Goal: Contribute content: Contribute content

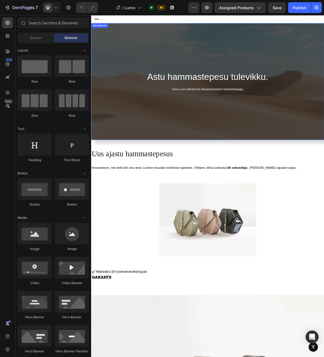
click at [182, 177] on div "Overlay" at bounding box center [253, 107] width 325 height 162
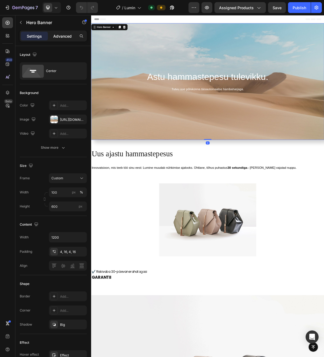
click at [59, 35] on p "Advanced" at bounding box center [62, 36] width 18 height 6
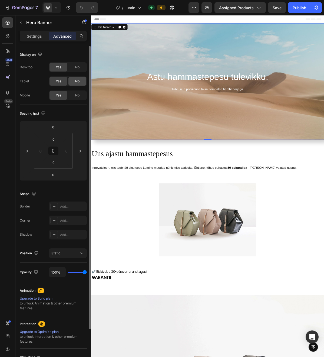
click at [73, 79] on div "No" at bounding box center [77, 81] width 18 height 9
click at [75, 66] on div "No" at bounding box center [77, 67] width 18 height 9
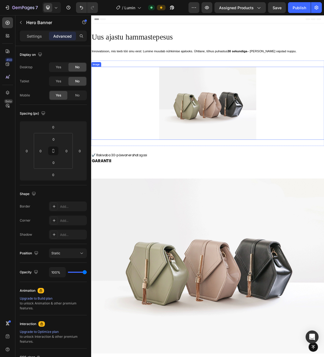
click at [144, 149] on div at bounding box center [253, 137] width 325 height 101
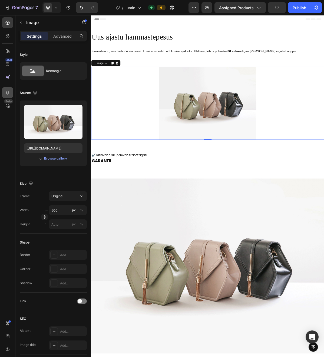
click at [6, 89] on div at bounding box center [7, 92] width 11 height 11
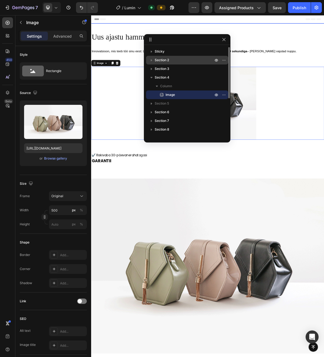
click at [173, 59] on p "Section 2" at bounding box center [185, 59] width 60 height 5
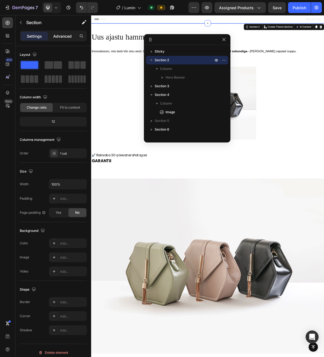
click at [54, 33] on p "Advanced" at bounding box center [62, 36] width 18 height 6
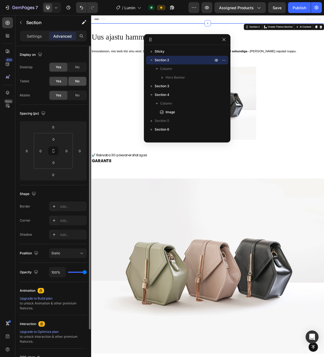
click at [78, 77] on div "No" at bounding box center [77, 81] width 18 height 9
click at [78, 74] on div "Desktop Yes No Tablet Yes No Mobile Yes No" at bounding box center [53, 81] width 67 height 38
click at [81, 71] on div "Yes No" at bounding box center [68, 67] width 38 height 10
click at [81, 67] on div "No" at bounding box center [77, 67] width 18 height 9
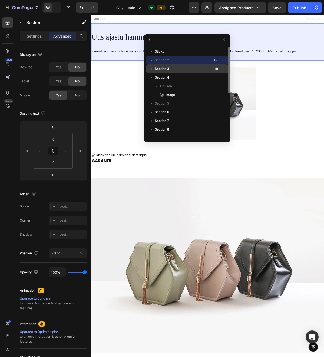
click at [184, 70] on p "Section 3" at bounding box center [185, 68] width 60 height 5
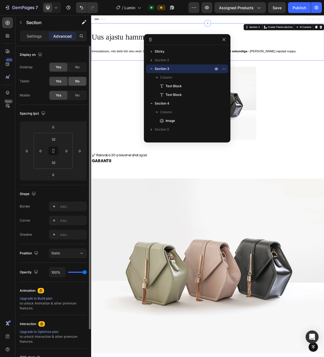
click at [77, 81] on span "No" at bounding box center [77, 81] width 4 height 5
click at [77, 68] on span "No" at bounding box center [77, 67] width 4 height 5
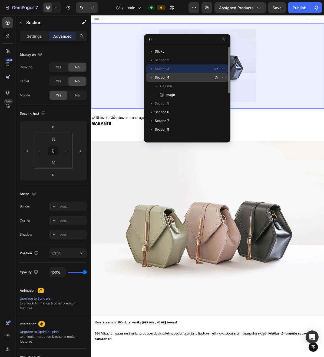
click at [167, 79] on span "Section 4" at bounding box center [162, 77] width 15 height 5
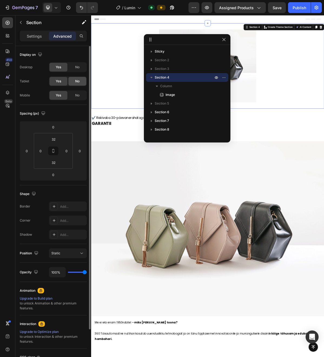
click at [80, 82] on div "No" at bounding box center [77, 81] width 18 height 9
click at [78, 68] on span "No" at bounding box center [77, 67] width 4 height 5
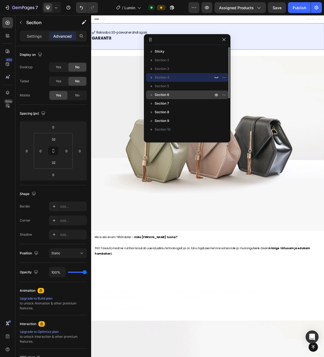
click at [171, 93] on p "Section 6" at bounding box center [185, 94] width 60 height 5
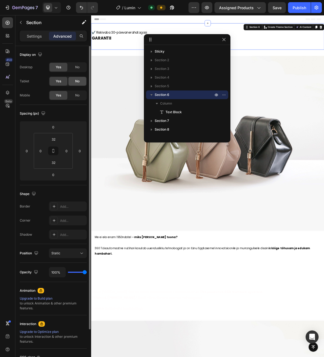
click at [80, 79] on div "No" at bounding box center [77, 81] width 18 height 9
click at [80, 73] on div "Desktop Yes No Tablet Yes No Mobile Yes No" at bounding box center [53, 81] width 67 height 38
click at [82, 70] on div "No" at bounding box center [77, 67] width 18 height 9
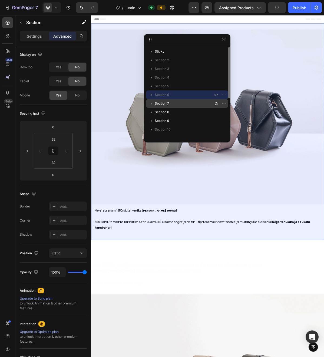
click at [169, 101] on p "Section 7" at bounding box center [185, 103] width 60 height 5
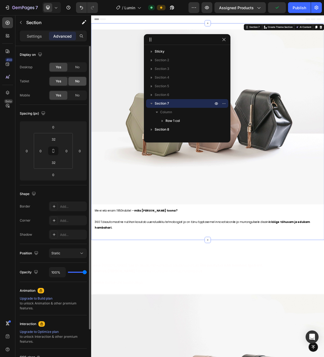
click at [80, 83] on div "No" at bounding box center [77, 81] width 18 height 9
click at [80, 72] on div "Desktop Yes No Tablet Yes No Mobile Yes No" at bounding box center [53, 81] width 67 height 38
click at [80, 68] on div "No" at bounding box center [77, 67] width 18 height 9
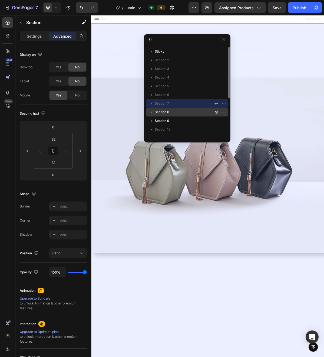
click at [185, 113] on p "Section 8" at bounding box center [185, 111] width 60 height 5
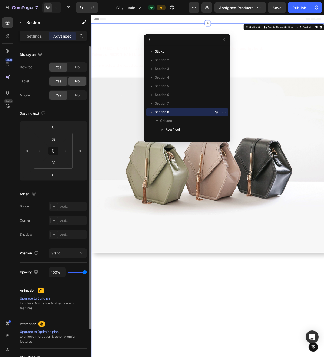
click at [75, 81] on span "No" at bounding box center [77, 81] width 4 height 5
click at [76, 70] on div "No" at bounding box center [77, 67] width 18 height 9
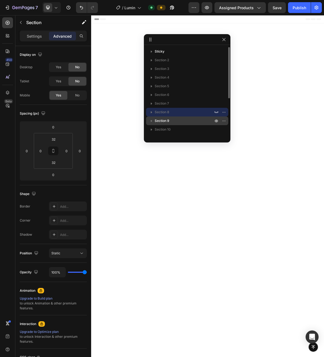
click at [167, 118] on span "Section 9" at bounding box center [162, 120] width 15 height 5
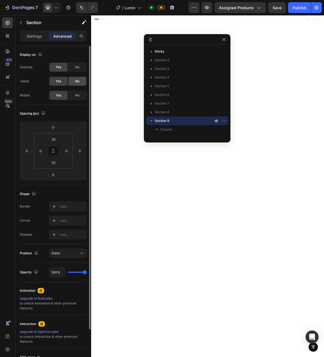
click at [85, 84] on div "No" at bounding box center [77, 81] width 18 height 9
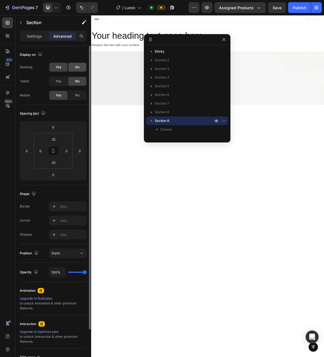
click at [81, 67] on div "No" at bounding box center [77, 67] width 18 height 9
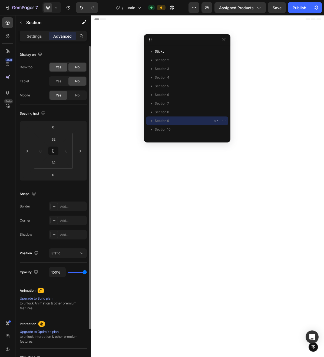
click at [64, 68] on div "Yes" at bounding box center [59, 67] width 18 height 9
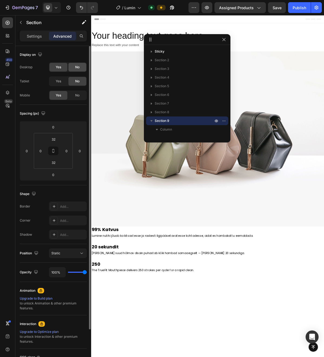
click at [76, 67] on span "No" at bounding box center [77, 67] width 4 height 5
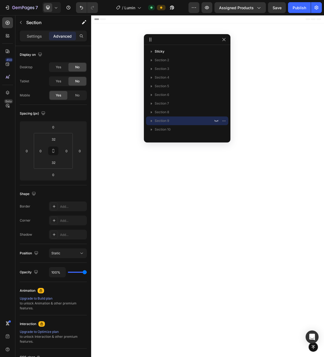
click at [122, 82] on div at bounding box center [253, 161] width 325 height 193
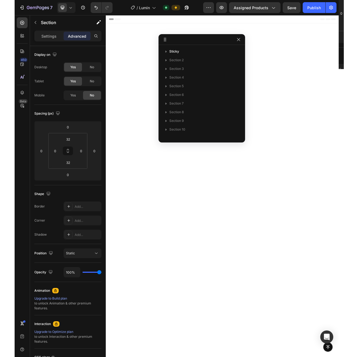
scroll to position [84, 0]
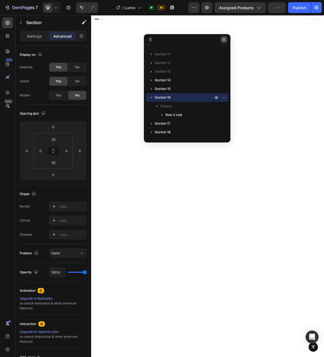
click at [222, 39] on icon "button" at bounding box center [224, 39] width 4 height 4
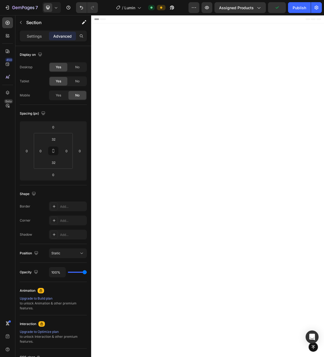
click at [184, 67] on div at bounding box center [253, 161] width 325 height 193
click at [21, 19] on button "button" at bounding box center [21, 22] width 9 height 9
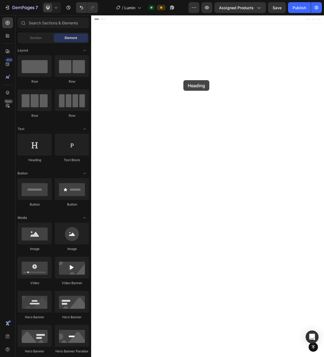
drag, startPoint x: 117, startPoint y: 163, endPoint x: 229, endPoint y: 104, distance: 127.2
click at [40, 147] on div at bounding box center [35, 145] width 34 height 22
drag, startPoint x: 120, startPoint y: 86, endPoint x: 184, endPoint y: 44, distance: 76.3
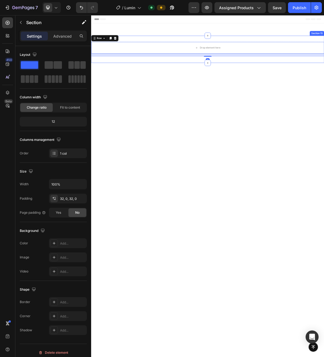
click at [155, 95] on div at bounding box center [253, 92] width 325 height 22
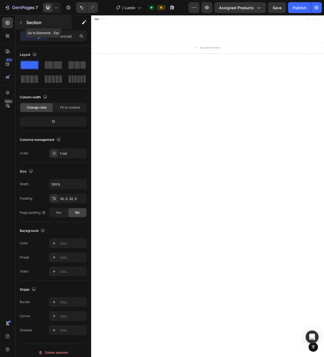
click at [23, 24] on button "button" at bounding box center [21, 22] width 9 height 9
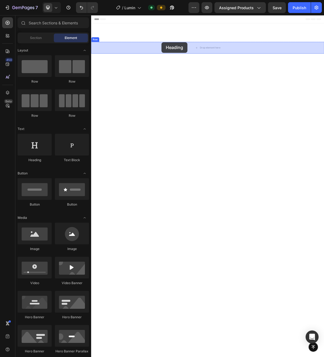
drag, startPoint x: 124, startPoint y: 162, endPoint x: 187, endPoint y: 55, distance: 124.0
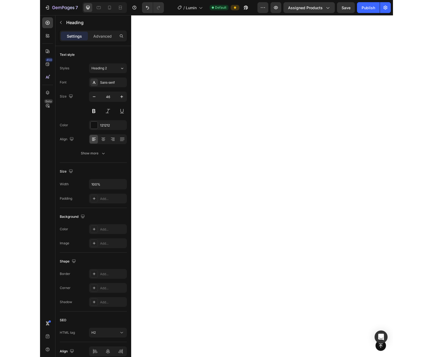
scroll to position [0, 0]
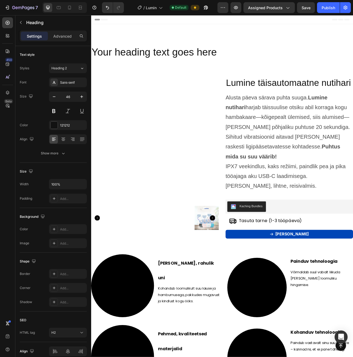
click at [196, 48] on div "Your heading text goes here Heading Row Section 15" at bounding box center [253, 63] width 325 height 39
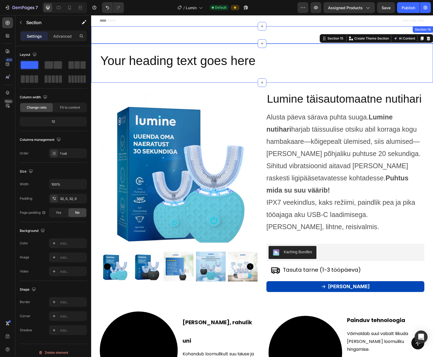
click at [187, 41] on div "Jäta oma arvustus! Heading Text Field Email Field Text Area Row Saada Submit Bu…" at bounding box center [262, 34] width 342 height 17
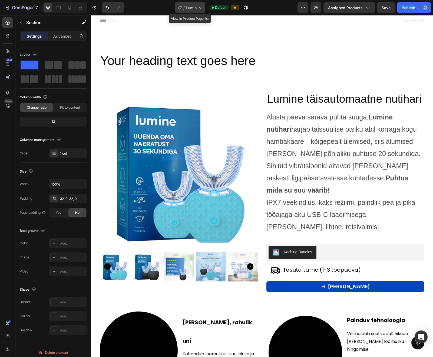
click at [198, 4] on div "/ Lumin" at bounding box center [190, 7] width 31 height 11
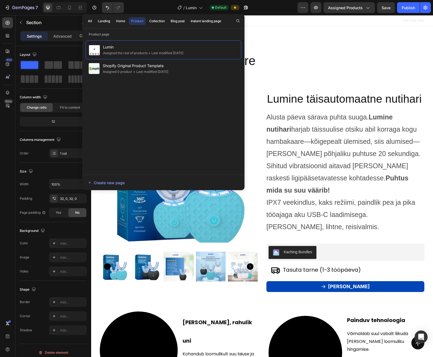
click at [280, 32] on div "Jäta oma arvustus! Heading Text Field Email Field Text Area Row Saada Submit Bu…" at bounding box center [262, 34] width 342 height 17
click at [280, 50] on div "Your heading text goes here Heading Row Section 15" at bounding box center [262, 63] width 342 height 39
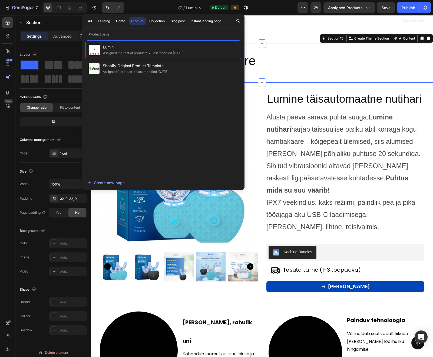
click at [274, 34] on div "Jäta oma arvustus! Heading Text Field Email Field Text Area Row Saada Submit Bu…" at bounding box center [262, 34] width 342 height 17
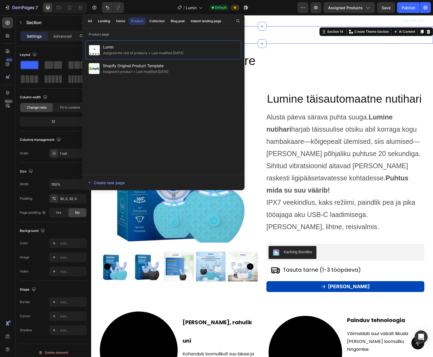
click at [266, 11] on div "/ Lumin Default" at bounding box center [212, 7] width 169 height 11
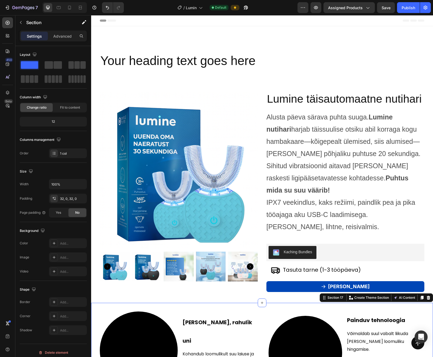
click at [62, 42] on div "Settings Advanced" at bounding box center [53, 38] width 76 height 15
click at [63, 37] on p "Advanced" at bounding box center [62, 36] width 18 height 6
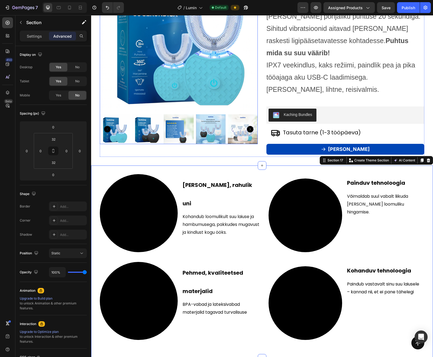
scroll to position [137, 0]
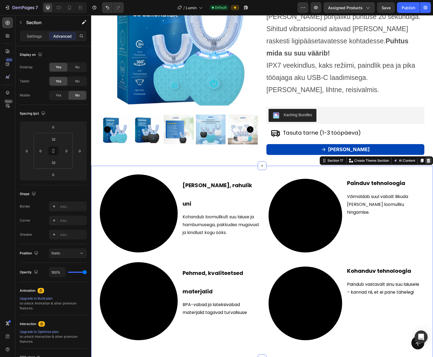
click at [324, 159] on icon at bounding box center [429, 160] width 4 height 4
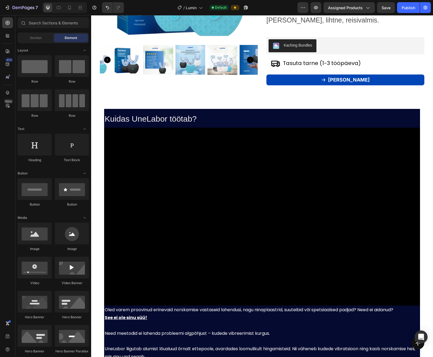
scroll to position [203, 0]
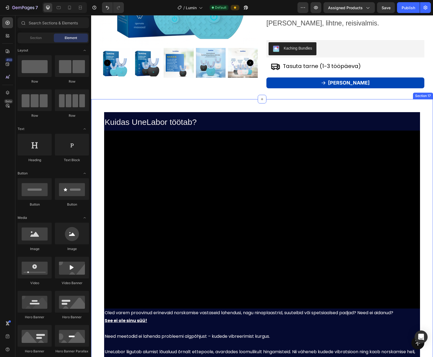
click at [184, 100] on div "Kuidas UneLabor töötab? Heading Video Oled varem proovinud erinevaid norskamise…" at bounding box center [262, 238] width 342 height 278
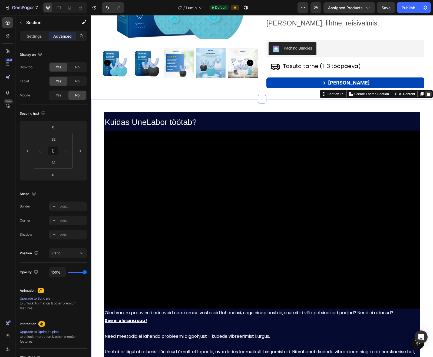
click at [324, 94] on icon at bounding box center [429, 94] width 4 height 4
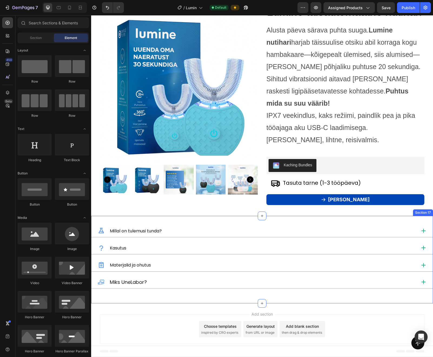
scroll to position [87, 0]
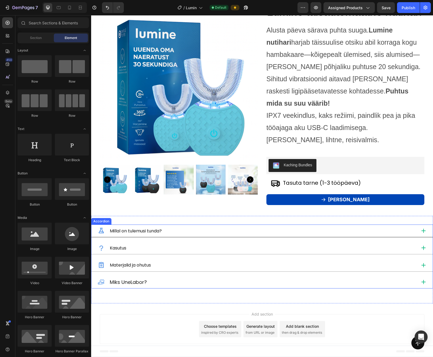
click at [142, 232] on span "Millal on tulemusi tunda?" at bounding box center [136, 230] width 52 height 6
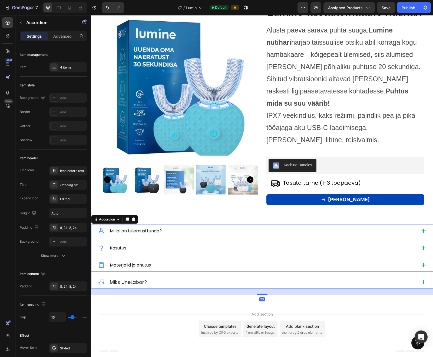
click at [142, 232] on span "Millal on tulemusi tunda?" at bounding box center [136, 230] width 52 height 6
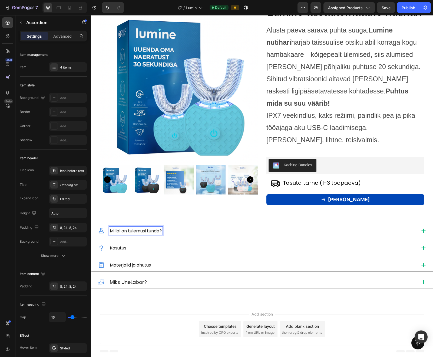
click at [198, 229] on div "Millal on tulemusi tunda?" at bounding box center [257, 230] width 319 height 8
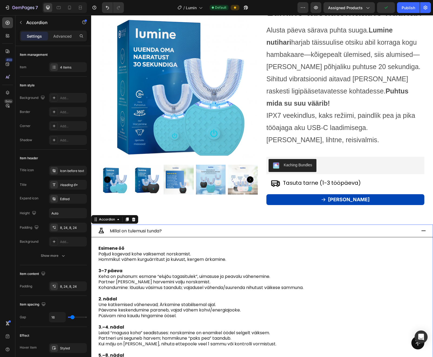
click at [269, 235] on div "Millal on tulemusi tunda?" at bounding box center [261, 230] width 341 height 13
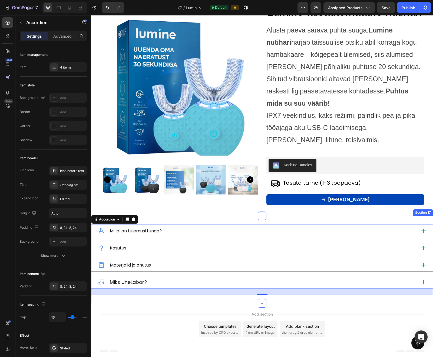
click at [211, 222] on div "Millal on tulemusi tunda? Kasutus Materjalid ja ohutus Miks UneLabor? Accordion…" at bounding box center [262, 260] width 342 height 88
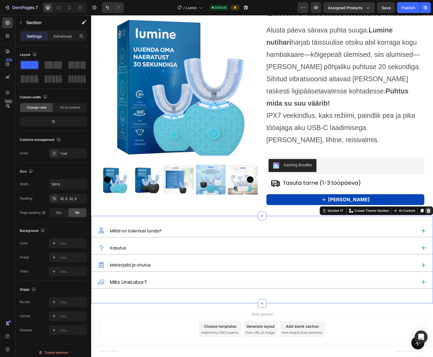
click at [324, 209] on icon at bounding box center [428, 210] width 4 height 4
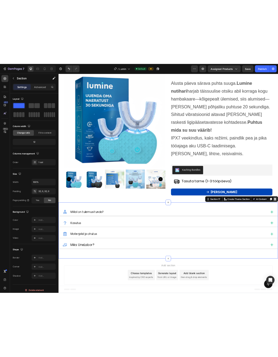
scroll to position [0, 0]
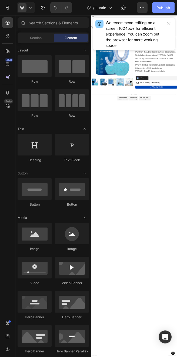
click at [158, 8] on div "Publish" at bounding box center [164, 8] width 14 height 6
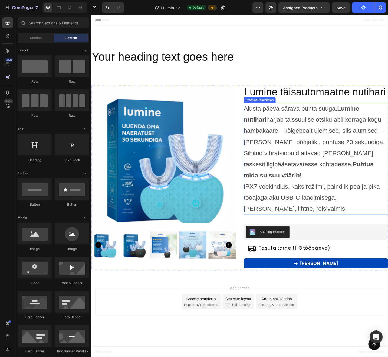
click at [269, 158] on div "Alusta päeva särava puhta suuga. Lumine nutihari harjab täissuulise otsiku abil…" at bounding box center [337, 172] width 158 height 122
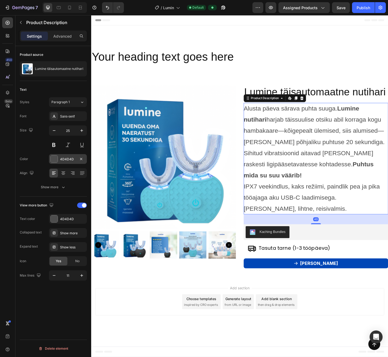
click at [57, 157] on div at bounding box center [54, 158] width 7 height 7
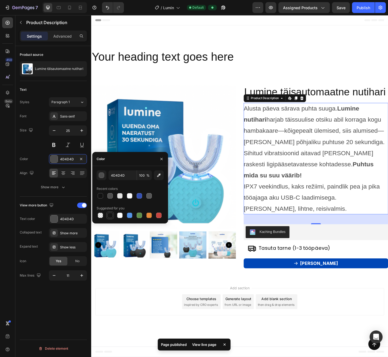
click at [111, 215] on div at bounding box center [109, 214] width 5 height 5
type input "151515"
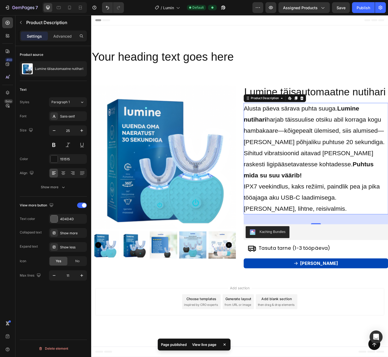
click at [31, 140] on div "Size 25" at bounding box center [53, 137] width 67 height 24
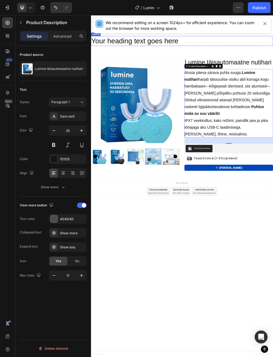
click at [272, 61] on h2 "Your heading text goes here" at bounding box center [253, 60] width 325 height 17
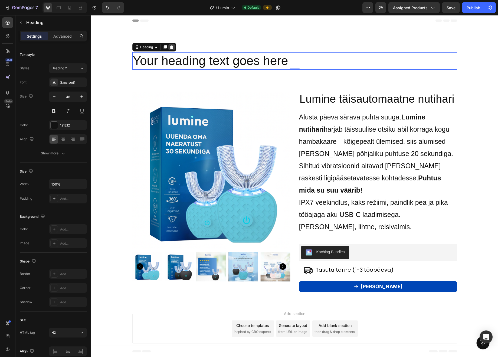
click at [171, 48] on icon at bounding box center [171, 47] width 4 height 4
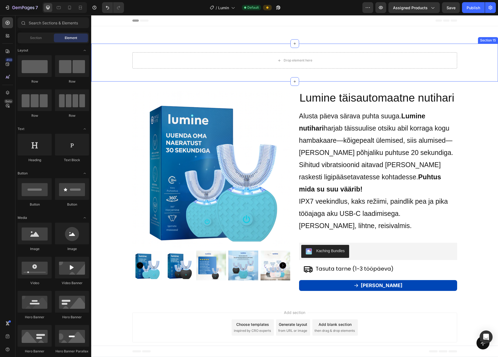
click at [324, 78] on div "Drop element here Row Section 15" at bounding box center [294, 63] width 407 height 38
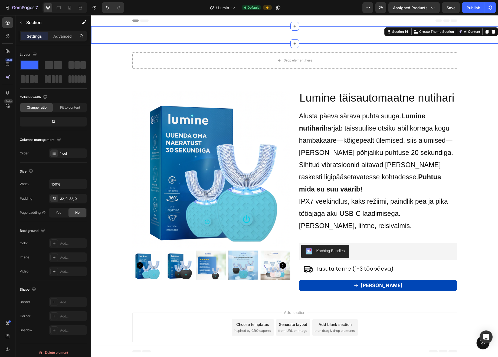
click at [324, 33] on div "Jäta oma arvustus! Heading Text Field Email Field Text Area Row Saada Submit Bu…" at bounding box center [294, 34] width 407 height 17
click at [324, 6] on button "Publish" at bounding box center [473, 7] width 23 height 11
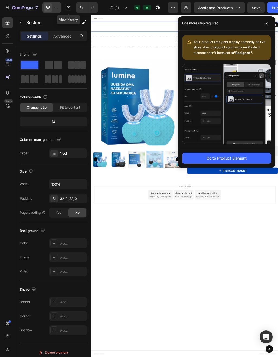
click at [59, 9] on div at bounding box center [51, 7] width 18 height 11
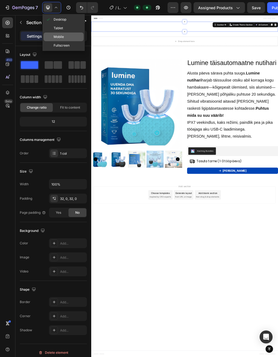
click at [56, 35] on span "Mobile" at bounding box center [59, 36] width 10 height 5
type input "95%"
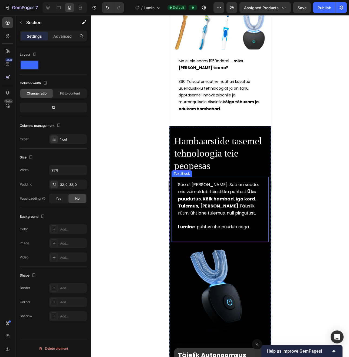
scroll to position [719, 0]
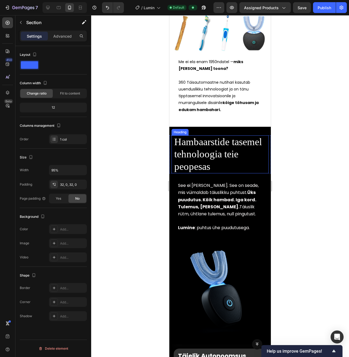
click at [245, 173] on h2 "Hambaarstide tasemel tehnoloogia teie peopesas" at bounding box center [220, 154] width 93 height 38
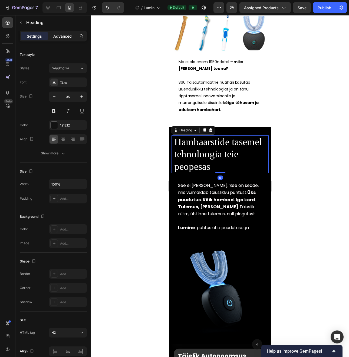
click at [64, 36] on p "Advanced" at bounding box center [62, 36] width 18 height 6
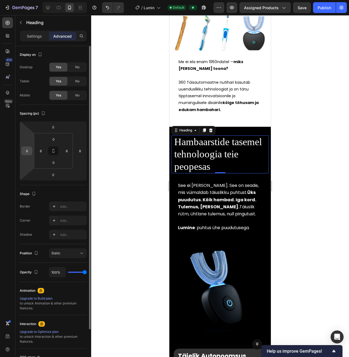
click at [27, 152] on input "8" at bounding box center [27, 151] width 8 height 8
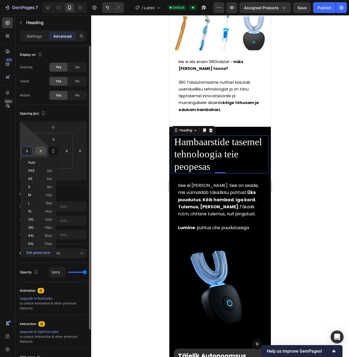
click at [38, 151] on input "8" at bounding box center [41, 151] width 8 height 8
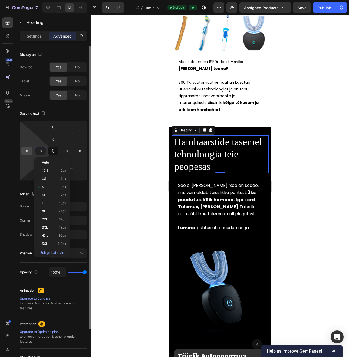
click at [27, 152] on input "8" at bounding box center [27, 151] width 8 height 8
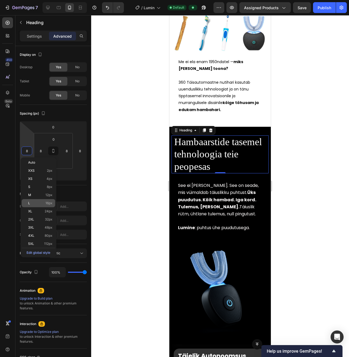
click at [40, 204] on p "L 16px" at bounding box center [40, 203] width 24 height 4
type input "16"
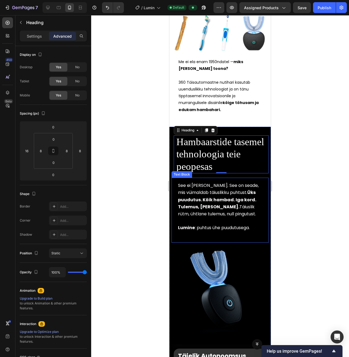
click at [205, 201] on strong "Üks puudutus. Kõik hambad. Iga kord." at bounding box center [217, 195] width 78 height 13
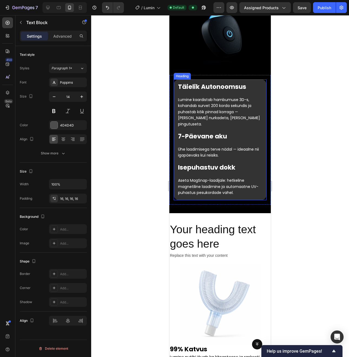
scroll to position [987, 0]
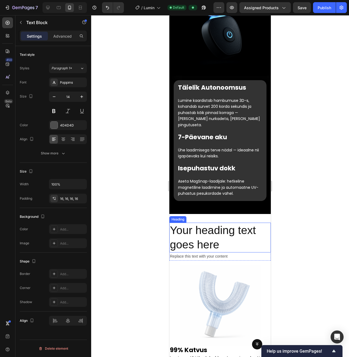
click at [208, 232] on h2 "Your heading text goes here" at bounding box center [219, 237] width 101 height 30
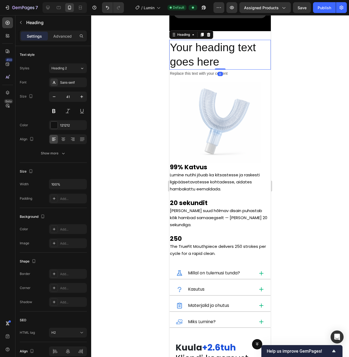
scroll to position [1171, 0]
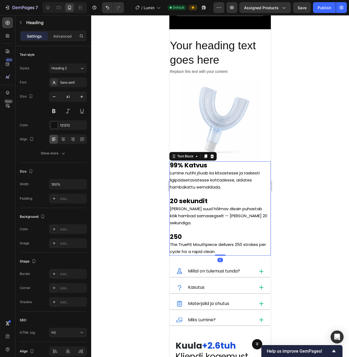
click at [215, 241] on span "The TrueFit Mouthpiece delivers 250 strokes per cycle for a rapid clean." at bounding box center [218, 247] width 96 height 13
click at [193, 241] on span "The TrueFit Mouthpiece delivers 250 strokes per cycle for a rapid clean." at bounding box center [218, 247] width 96 height 13
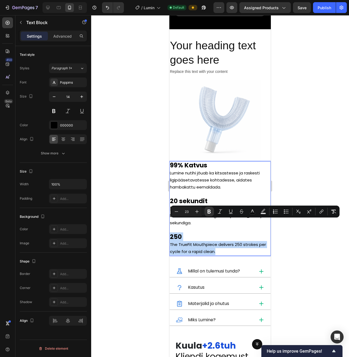
drag, startPoint x: 223, startPoint y: 238, endPoint x: 168, endPoint y: 226, distance: 56.7
click at [219, 241] on span "The TrueFit Mouthpiece delivers 250 strokes per cycle for a rapid clean." at bounding box center [218, 247] width 96 height 13
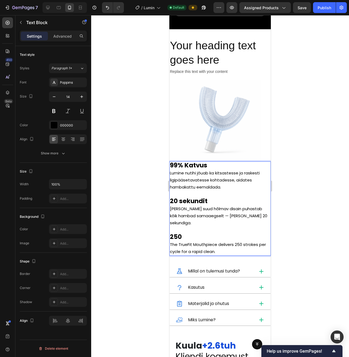
click at [184, 233] on p "250" at bounding box center [220, 237] width 100 height 8
click at [233, 241] on p "The TrueFit Mouthpiece delivers 250 strokes per cycle for a rapid clean." at bounding box center [220, 248] width 100 height 14
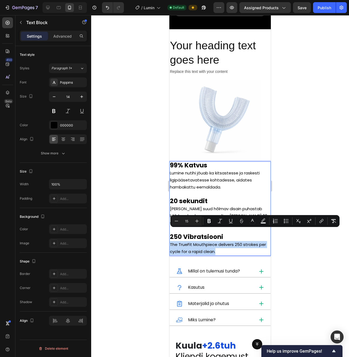
drag, startPoint x: 222, startPoint y: 238, endPoint x: 170, endPoint y: 235, distance: 51.5
click at [170, 241] on p "The TrueFit Mouthpiece delivers 250 strokes per cycle for a rapid clean." at bounding box center [220, 248] width 100 height 14
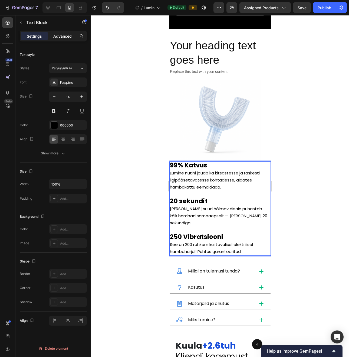
click at [61, 37] on p "Advanced" at bounding box center [62, 36] width 18 height 6
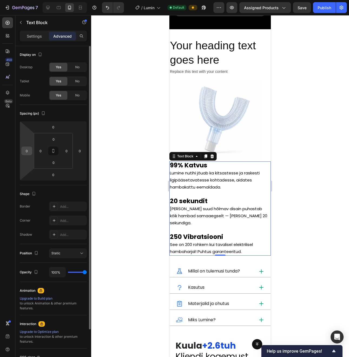
click at [25, 149] on input "0" at bounding box center [27, 151] width 8 height 8
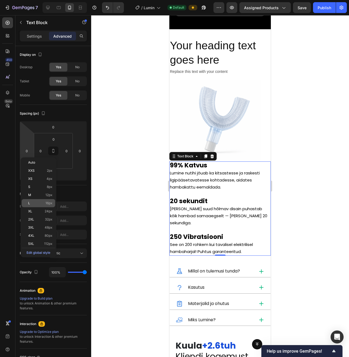
click at [44, 206] on div "L 16px" at bounding box center [39, 203] width 34 height 8
type input "16"
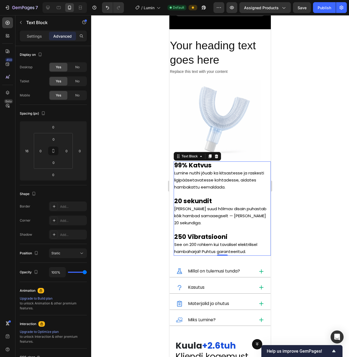
click at [100, 184] on div at bounding box center [220, 185] width 258 height 341
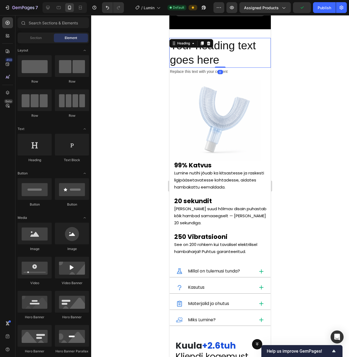
click at [203, 56] on h2 "Your heading text goes here" at bounding box center [219, 53] width 101 height 30
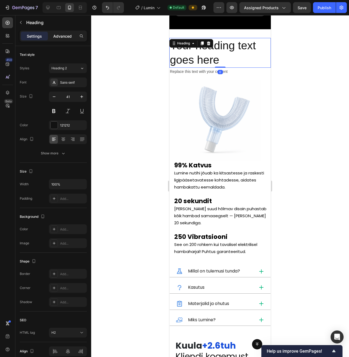
click at [65, 38] on p "Advanced" at bounding box center [62, 36] width 18 height 6
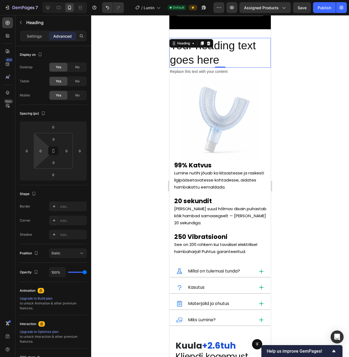
click at [35, 0] on html "7 / Lumin Default Preview Assigned Products Save Publish 450 Beta Sections(18) …" at bounding box center [174, 0] width 349 height 0
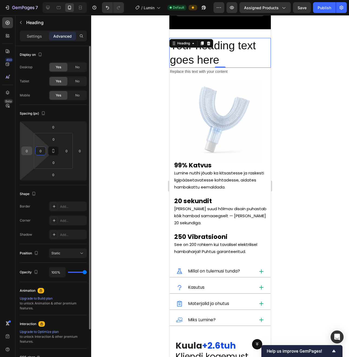
click at [27, 151] on input "0" at bounding box center [27, 151] width 8 height 8
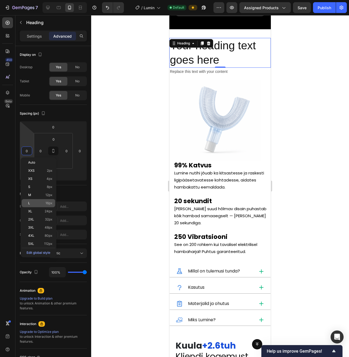
click at [35, 202] on p "L 16px" at bounding box center [40, 203] width 24 height 4
type input "16"
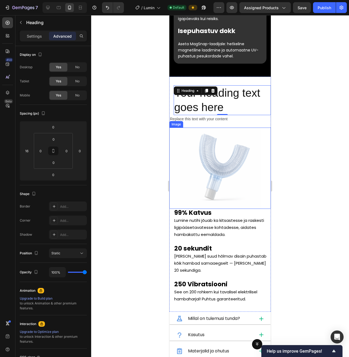
scroll to position [1115, 0]
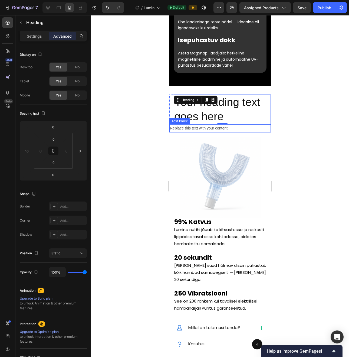
click at [212, 125] on div "Replace this text with your content" at bounding box center [219, 128] width 101 height 8
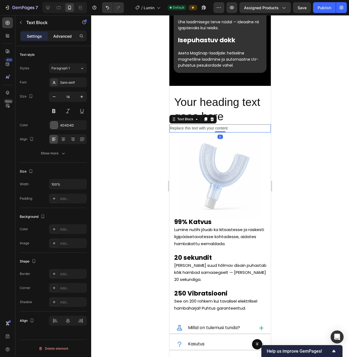
click at [62, 39] on div "Advanced" at bounding box center [62, 36] width 27 height 9
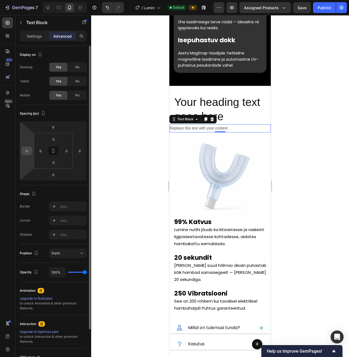
click at [28, 147] on input "0" at bounding box center [27, 151] width 8 height 8
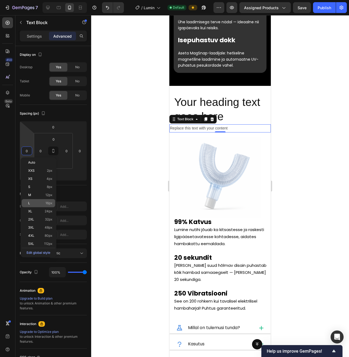
click at [31, 203] on p "L 16px" at bounding box center [40, 203] width 24 height 4
type input "16"
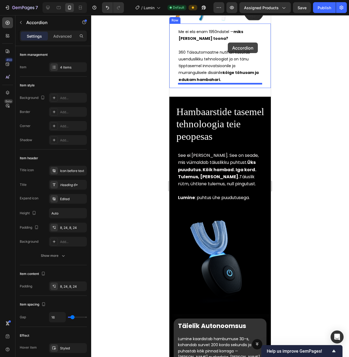
scroll to position [744, 0]
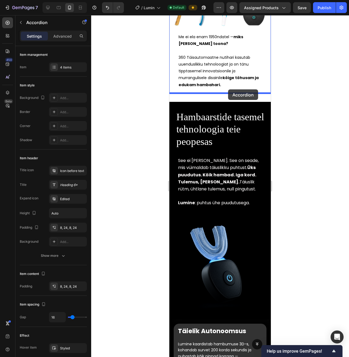
drag, startPoint x: 233, startPoint y: 95, endPoint x: 228, endPoint y: 89, distance: 7.1
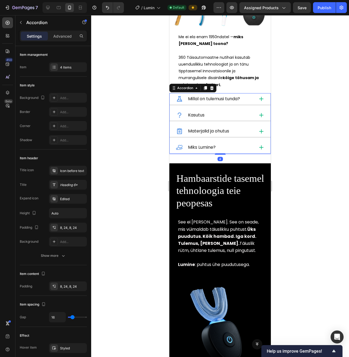
click at [322, 107] on div at bounding box center [220, 185] width 258 height 341
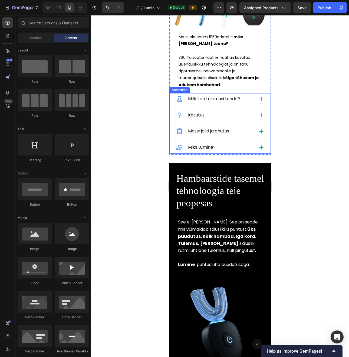
click at [263, 100] on icon at bounding box center [261, 98] width 5 height 5
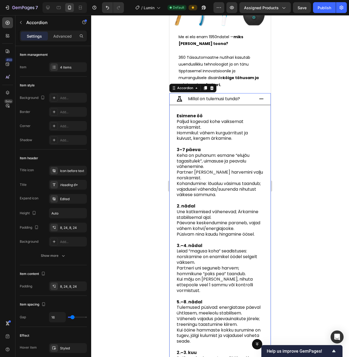
click at [263, 100] on icon at bounding box center [261, 98] width 5 height 5
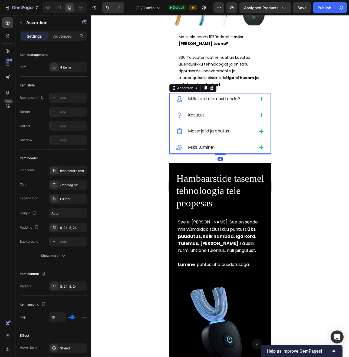
click at [263, 100] on icon at bounding box center [261, 98] width 5 height 5
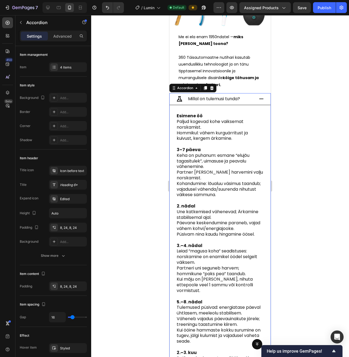
click at [263, 100] on icon at bounding box center [261, 98] width 5 height 5
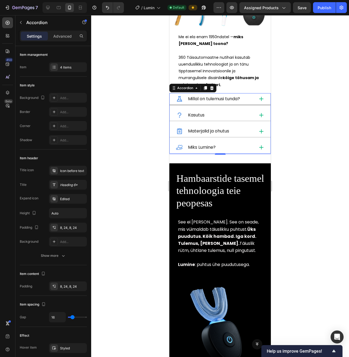
click at [289, 101] on div at bounding box center [220, 185] width 258 height 341
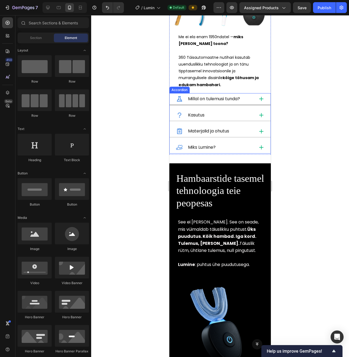
click at [234, 95] on div "Millal on tulemusi tunda?" at bounding box center [214, 98] width 54 height 7
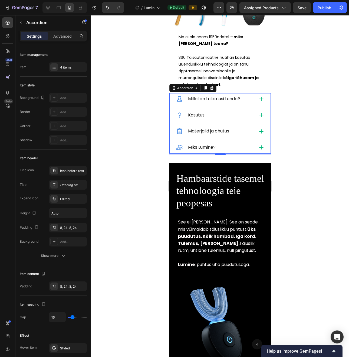
click at [258, 100] on div "Millal on tulemusi tunda?" at bounding box center [220, 99] width 101 height 12
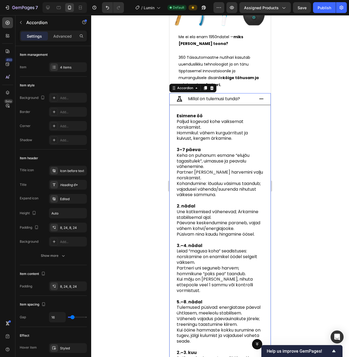
click at [258, 100] on div "Millal on tulemusi tunda?" at bounding box center [220, 99] width 101 height 12
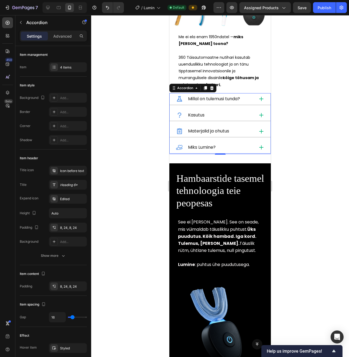
click at [279, 100] on div at bounding box center [220, 185] width 258 height 341
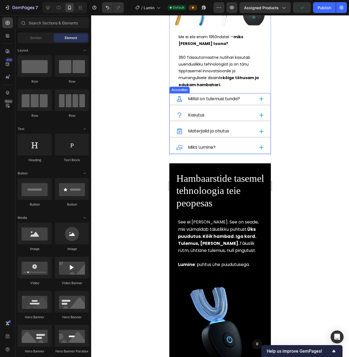
click at [291, 125] on div at bounding box center [220, 185] width 258 height 341
click at [124, 108] on div at bounding box center [220, 185] width 258 height 341
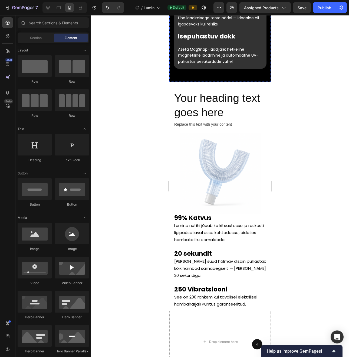
scroll to position [1186, 0]
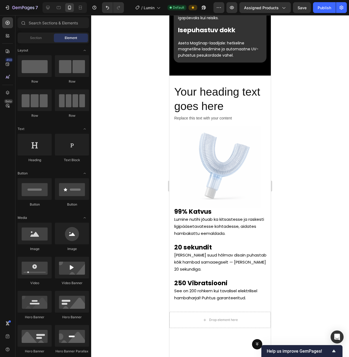
click at [216, 98] on h2 "Your heading text goes here" at bounding box center [222, 99] width 97 height 30
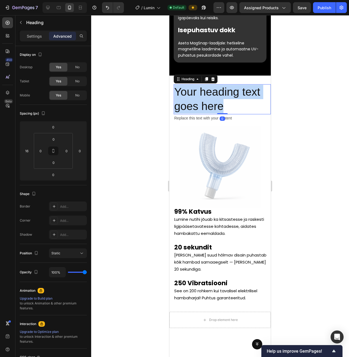
click at [216, 98] on p "Your heading text goes here" at bounding box center [222, 99] width 96 height 29
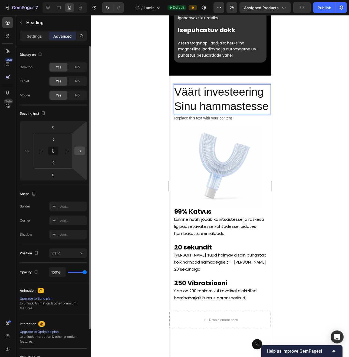
click at [77, 150] on input "0" at bounding box center [80, 151] width 8 height 8
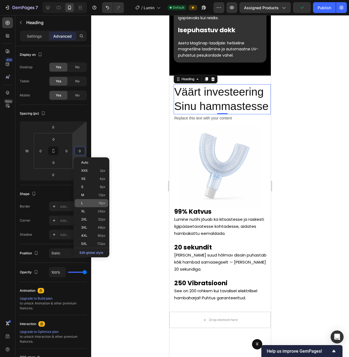
click at [96, 202] on p "L 16px" at bounding box center [93, 203] width 24 height 4
type input "16"
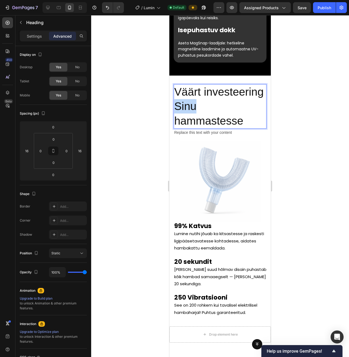
click at [186, 114] on p "Väärt investeering Sinu hammastesse" at bounding box center [220, 106] width 92 height 43
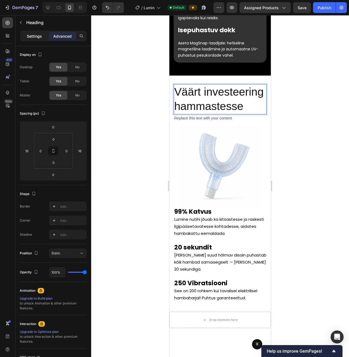
click at [39, 36] on p "Settings" at bounding box center [34, 36] width 15 height 6
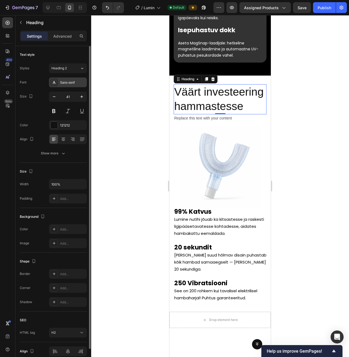
click at [69, 79] on div "Sans-serif" at bounding box center [68, 82] width 38 height 10
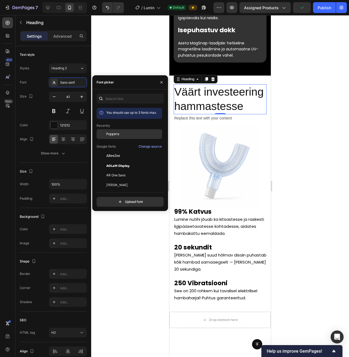
click at [114, 136] on span "Poppins" at bounding box center [112, 133] width 13 height 5
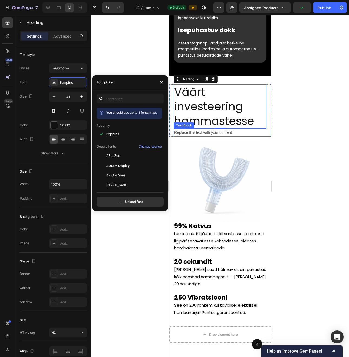
click at [209, 128] on div "Replace this text with your content" at bounding box center [222, 132] width 97 height 8
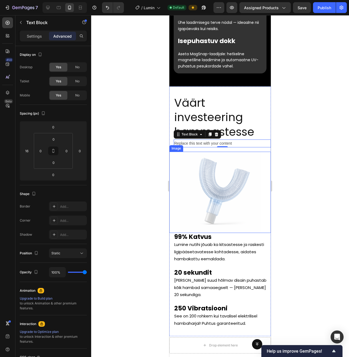
scroll to position [1174, 0]
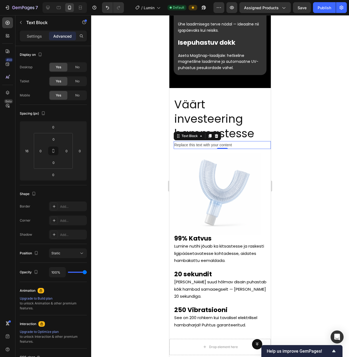
click at [227, 141] on div "Replace this text with your content" at bounding box center [222, 145] width 97 height 8
click at [227, 141] on p "Replace this text with your content" at bounding box center [222, 144] width 96 height 7
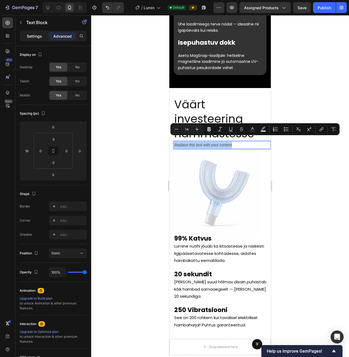
click at [36, 35] on p "Settings" at bounding box center [34, 36] width 15 height 6
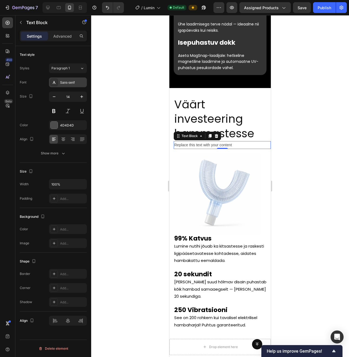
click at [62, 80] on div "Sans-serif" at bounding box center [68, 82] width 38 height 10
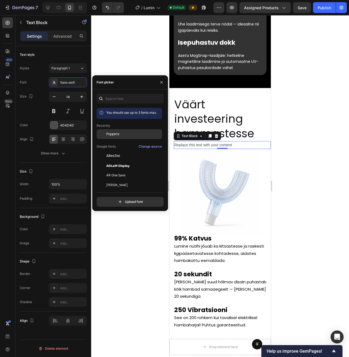
click at [122, 137] on div "Poppins" at bounding box center [129, 134] width 65 height 10
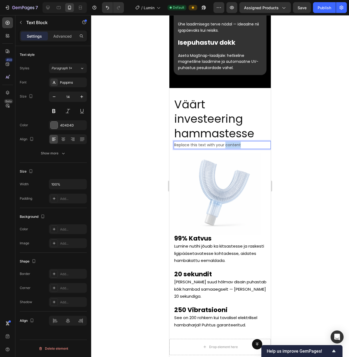
click at [226, 141] on p "Replace this text with your content" at bounding box center [222, 144] width 96 height 7
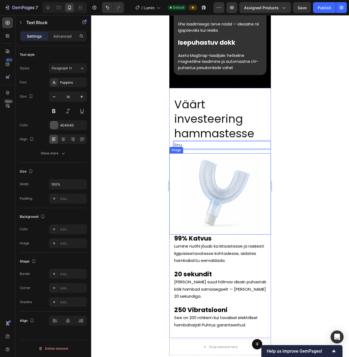
click at [137, 157] on div at bounding box center [220, 185] width 258 height 341
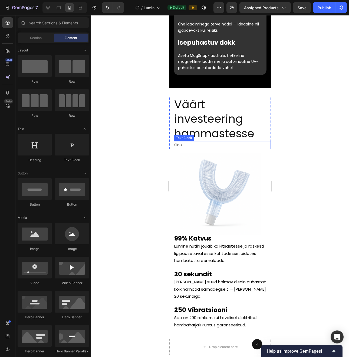
click at [192, 142] on p "Sinu" at bounding box center [222, 144] width 96 height 7
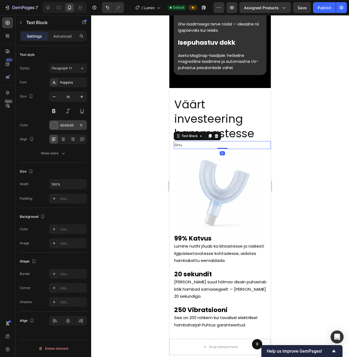
click at [60, 127] on div "4D4D4D" at bounding box center [68, 125] width 16 height 5
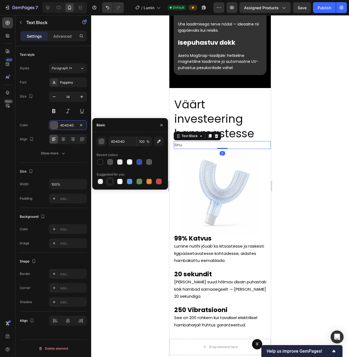
click at [111, 183] on div at bounding box center [109, 181] width 5 height 5
type input "151515"
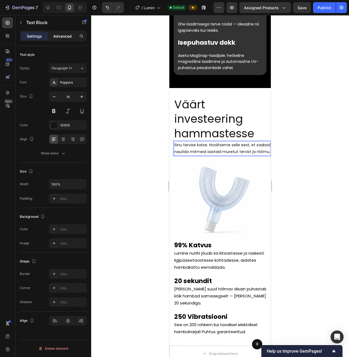
click at [67, 35] on p "Advanced" at bounding box center [62, 36] width 18 height 6
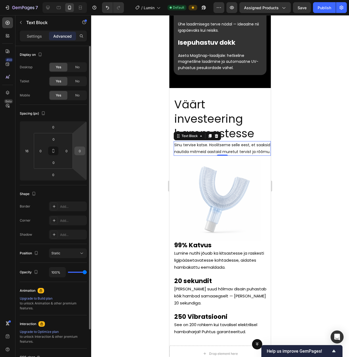
click at [78, 153] on input "0" at bounding box center [80, 151] width 8 height 8
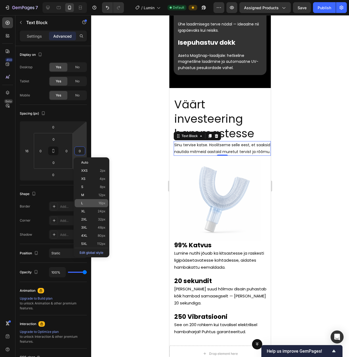
click at [90, 202] on p "L 16px" at bounding box center [93, 203] width 24 height 4
type input "16"
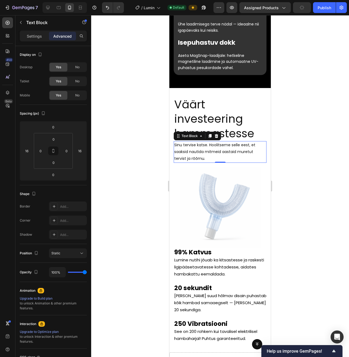
click at [130, 171] on div at bounding box center [220, 185] width 258 height 341
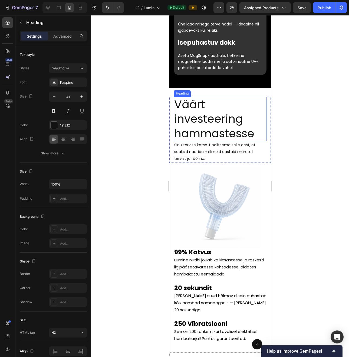
click at [242, 127] on p "Väärt investeering hammastesse" at bounding box center [220, 118] width 92 height 43
click at [68, 40] on div "Settings Advanced" at bounding box center [53, 36] width 67 height 11
click at [70, 36] on p "Advanced" at bounding box center [62, 36] width 18 height 6
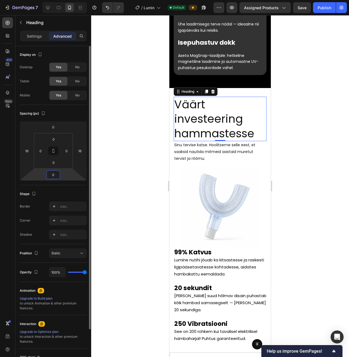
click at [54, 175] on input "0" at bounding box center [53, 174] width 11 height 8
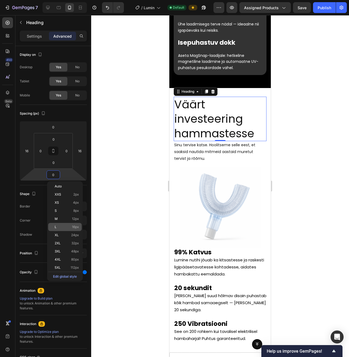
click at [75, 226] on span "16px" at bounding box center [75, 227] width 7 height 4
type input "16"
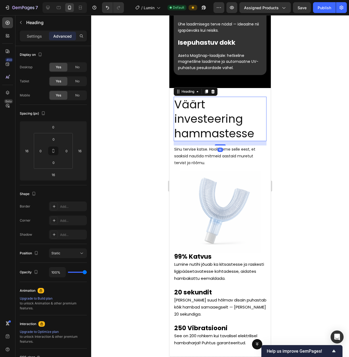
click at [131, 179] on div at bounding box center [220, 185] width 258 height 341
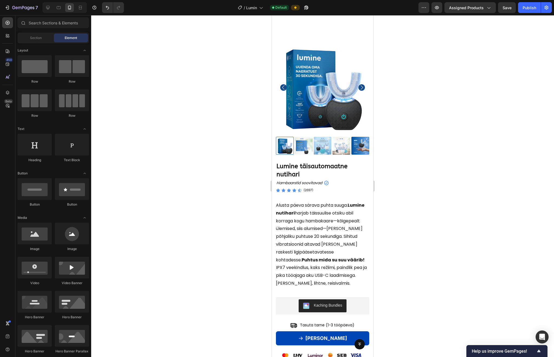
scroll to position [312, 0]
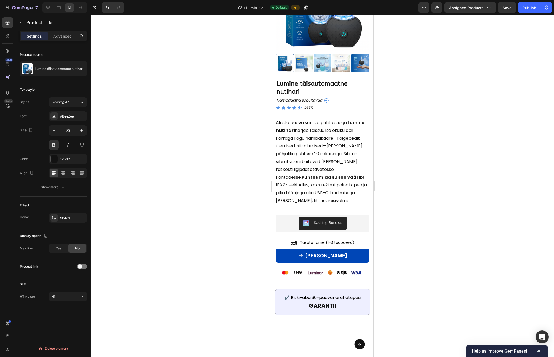
click at [291, 96] on h1 "Lumine täisautomaatne nutihari" at bounding box center [322, 87] width 93 height 17
click at [61, 117] on div "ABeeZee" at bounding box center [72, 116] width 25 height 5
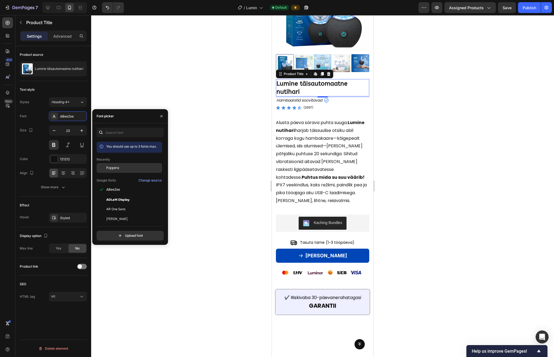
click at [133, 171] on div "Poppins" at bounding box center [129, 168] width 65 height 10
click at [284, 180] on p "Alusta päeva särava puhta suuga. Lumine nutihari harjab täissuulise otsiku abil…" at bounding box center [320, 149] width 89 height 61
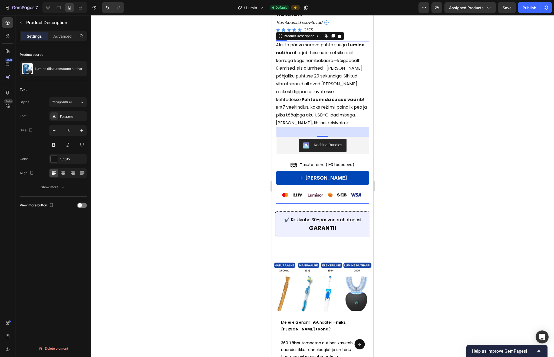
scroll to position [460, 0]
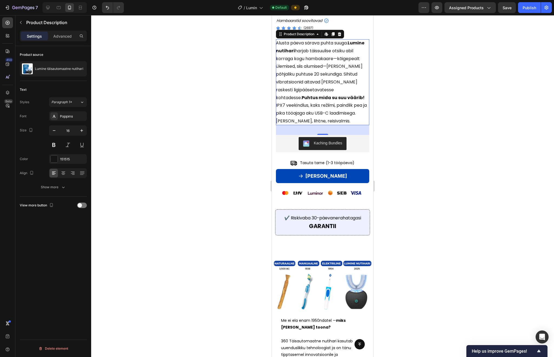
click at [324, 200] on div at bounding box center [322, 185] width 463 height 341
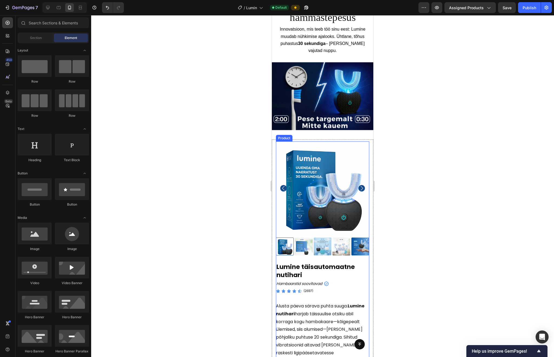
scroll to position [322, 0]
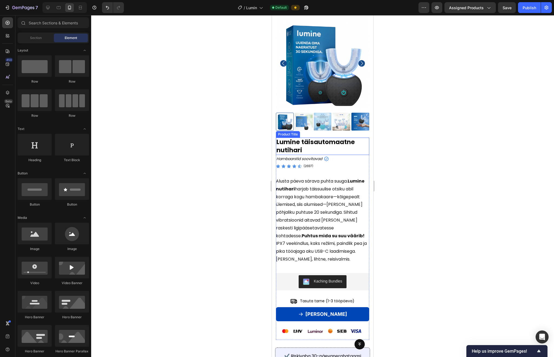
click at [308, 148] on h1 "Lumine täisautomaatne nutihari" at bounding box center [322, 145] width 93 height 17
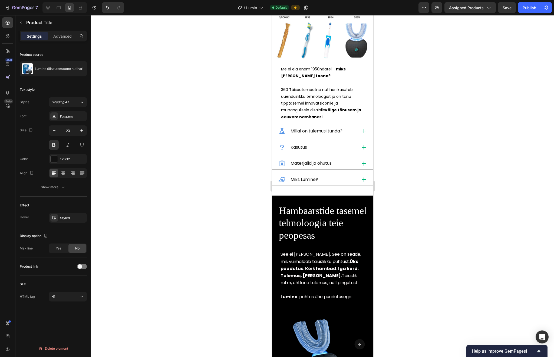
scroll to position [625, 0]
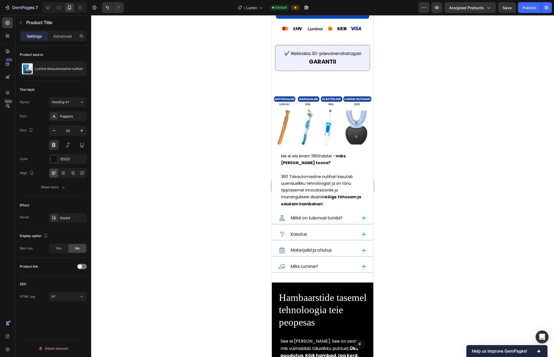
click at [244, 266] on div at bounding box center [322, 185] width 463 height 341
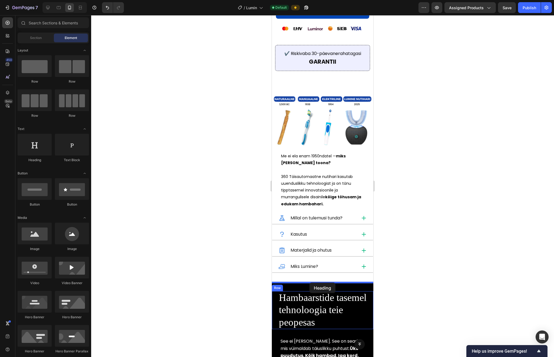
drag, startPoint x: 316, startPoint y: 162, endPoint x: 309, endPoint y: 282, distance: 120.6
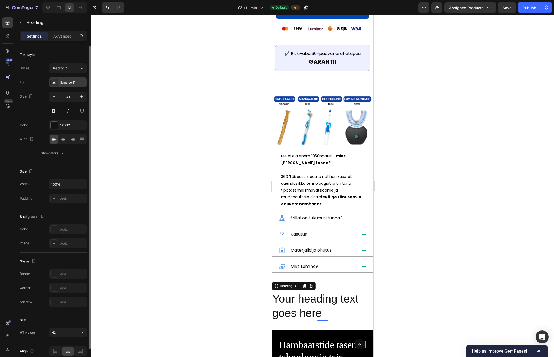
click at [61, 80] on div "Sans-serif" at bounding box center [72, 82] width 25 height 5
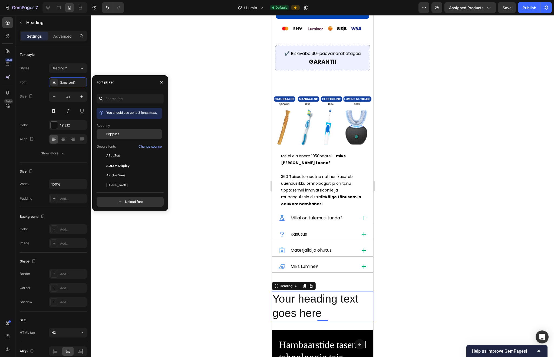
click at [117, 134] on span "Poppins" at bounding box center [112, 133] width 13 height 5
click at [305, 306] on h2 "Your heading text goes here" at bounding box center [322, 306] width 101 height 30
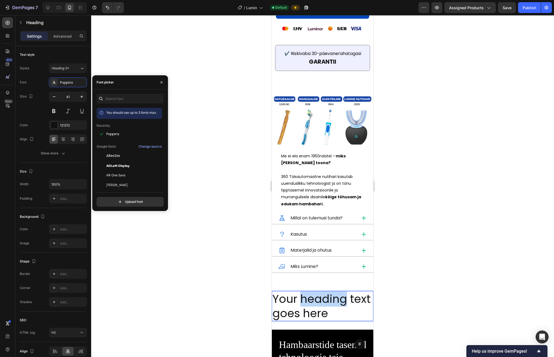
click at [305, 306] on p "Your heading text goes here" at bounding box center [322, 305] width 100 height 29
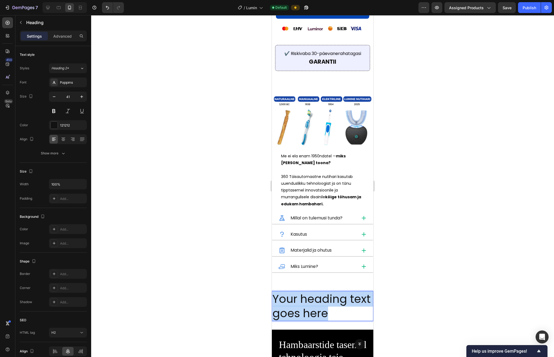
click at [305, 306] on p "Your heading text goes here" at bounding box center [322, 305] width 100 height 29
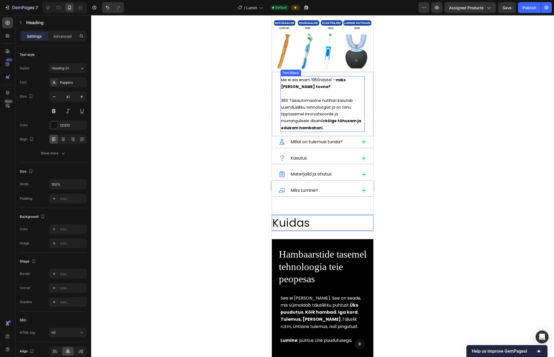
scroll to position [707, 0]
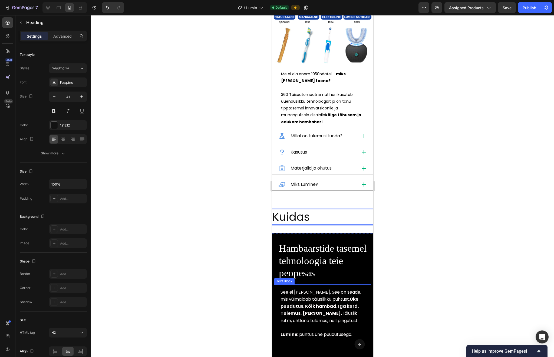
click at [293, 302] on span "See ei [PERSON_NAME]. See on seade, mis vüimaldab täiuslikku puhtust. Üks puudu…" at bounding box center [321, 299] width 81 height 20
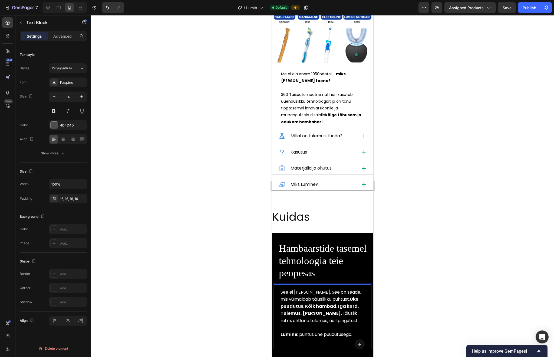
click at [297, 300] on span "See ei [PERSON_NAME]. See on seade, mis vüimaldab täiuslikku puhtust. Üks puudu…" at bounding box center [321, 299] width 81 height 20
click at [294, 300] on span "See ei [PERSON_NAME]. See on seade, mis vüimaldab täiuslikku puhtust. Üks puudu…" at bounding box center [321, 299] width 81 height 20
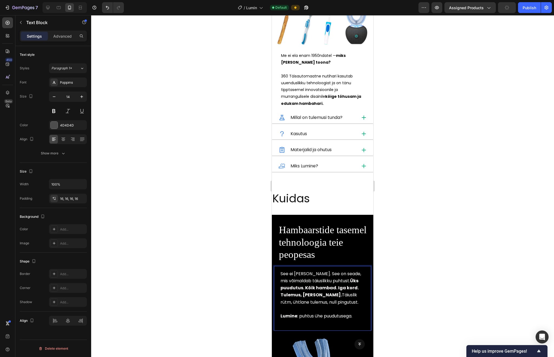
scroll to position [718, 0]
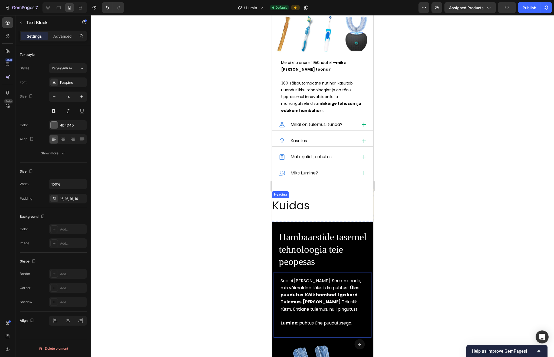
click at [312, 205] on h2 "Kuidas" at bounding box center [322, 204] width 101 height 15
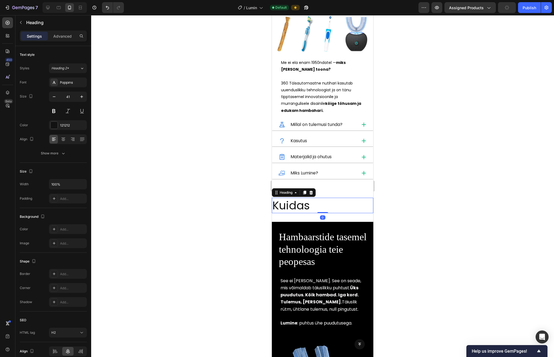
click at [312, 205] on h2 "Kuidas" at bounding box center [322, 204] width 101 height 15
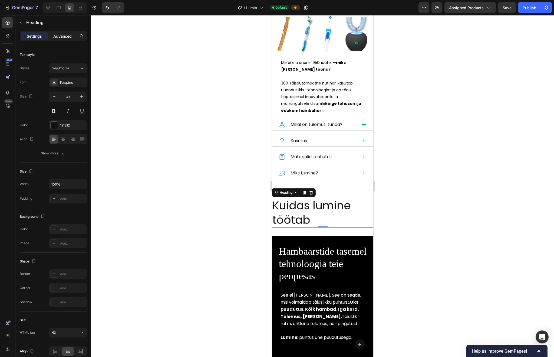
click at [59, 37] on p "Advanced" at bounding box center [62, 36] width 18 height 6
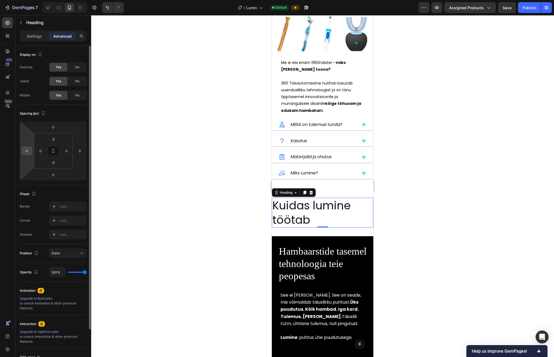
click at [28, 154] on input "0" at bounding box center [27, 151] width 8 height 8
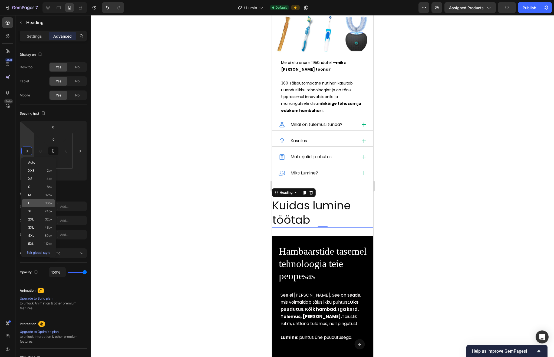
click at [40, 203] on p "L 16px" at bounding box center [40, 203] width 24 height 4
type input "16"
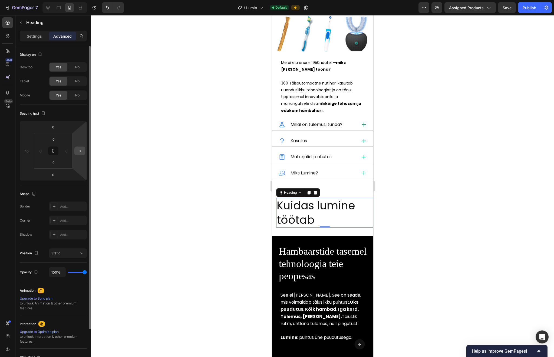
click at [77, 152] on input "0" at bounding box center [80, 151] width 8 height 8
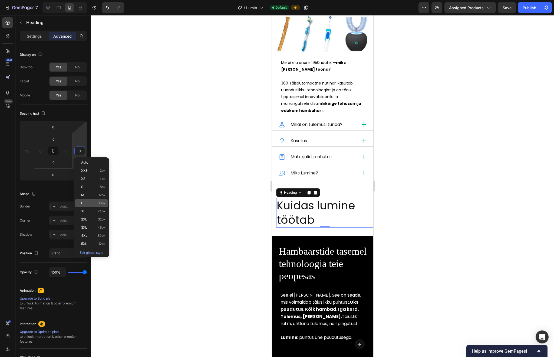
click at [90, 203] on p "L 16px" at bounding box center [93, 203] width 24 height 4
type input "16"
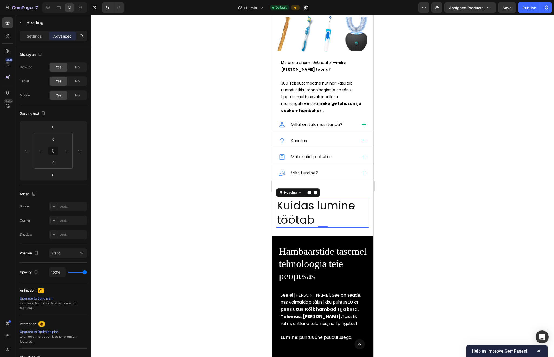
click at [239, 230] on div at bounding box center [322, 185] width 463 height 341
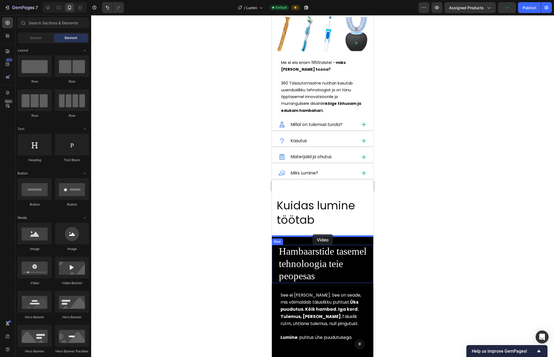
drag, startPoint x: 311, startPoint y: 286, endPoint x: 312, endPoint y: 234, distance: 51.7
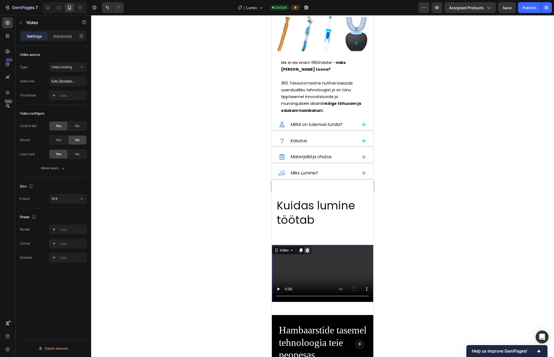
click at [305, 251] on icon at bounding box center [307, 250] width 4 height 4
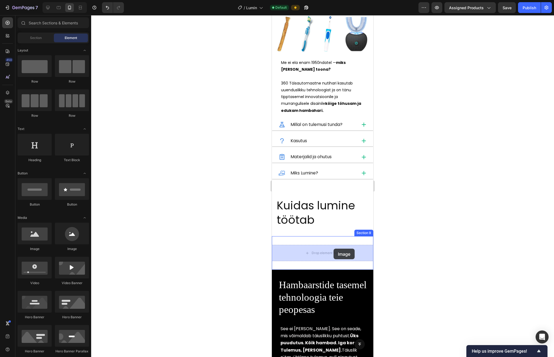
drag, startPoint x: 312, startPoint y: 259, endPoint x: 334, endPoint y: 248, distance: 23.6
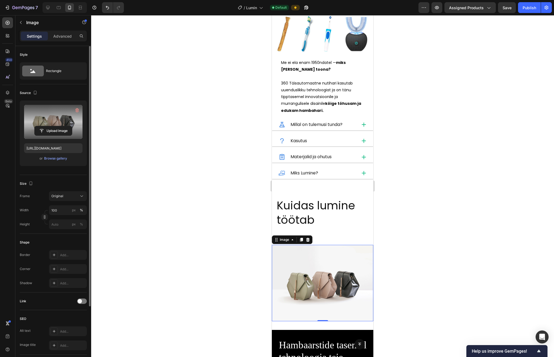
click at [70, 115] on label at bounding box center [53, 122] width 58 height 34
click at [70, 126] on input "file" at bounding box center [53, 130] width 37 height 9
click at [80, 109] on button "button" at bounding box center [77, 110] width 9 height 9
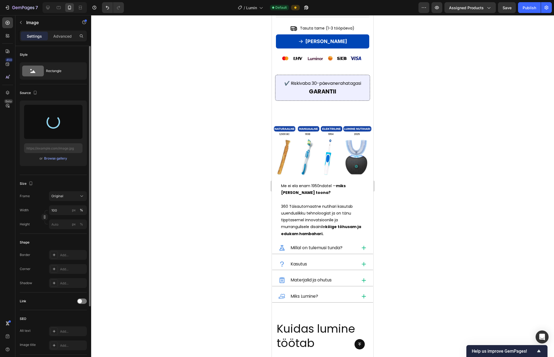
scroll to position [594, 0]
type input "[URL][DOMAIN_NAME]"
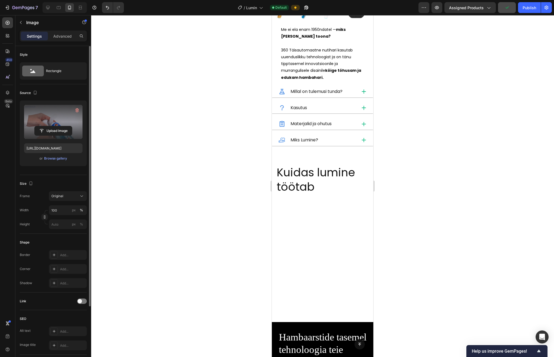
scroll to position [751, 0]
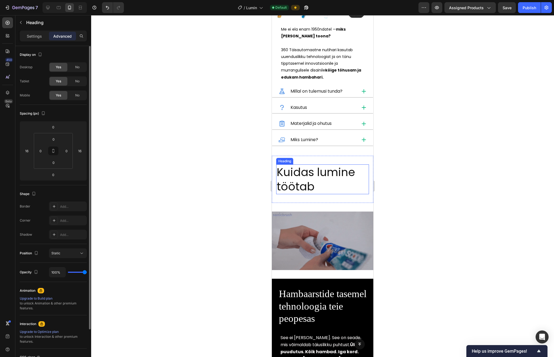
click at [306, 190] on h2 "Kuidas lumine töötab" at bounding box center [322, 179] width 93 height 30
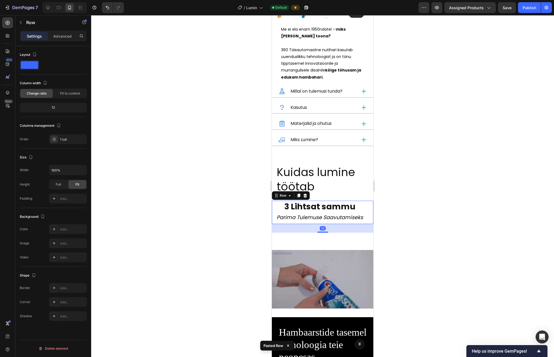
click at [324, 203] on div at bounding box center [322, 185] width 463 height 341
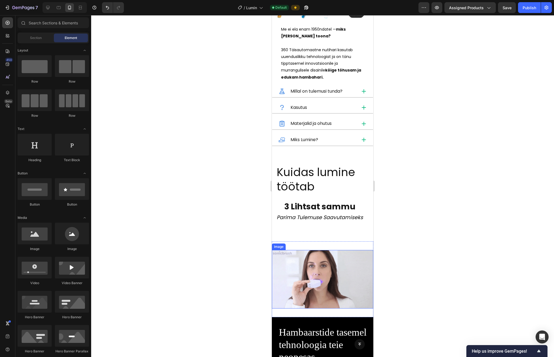
click at [324, 267] on img at bounding box center [322, 279] width 101 height 58
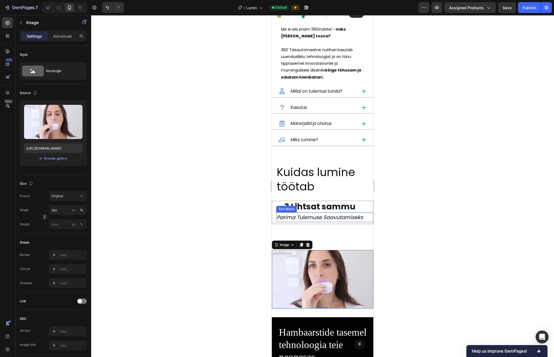
click at [233, 219] on div at bounding box center [322, 185] width 463 height 341
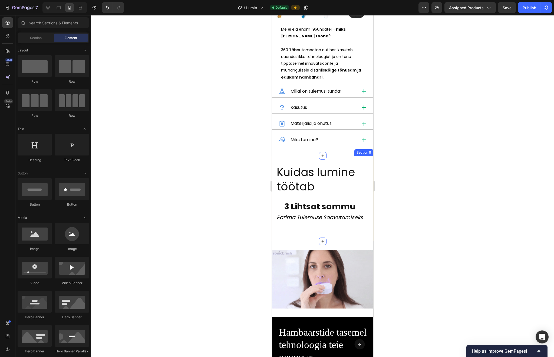
click at [276, 239] on div "Kuidas lumine töötab Heading 3 Lihtsat sammu Text Block Parima Tulemuse Saavuta…" at bounding box center [322, 199] width 101 height 86
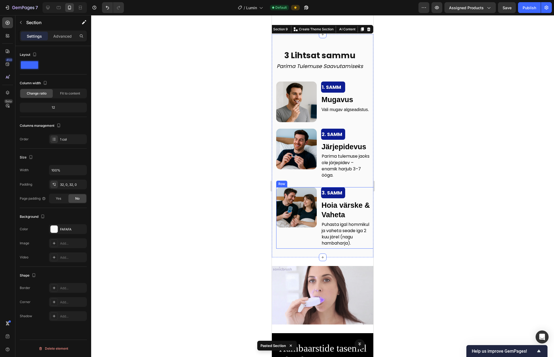
scroll to position [958, 0]
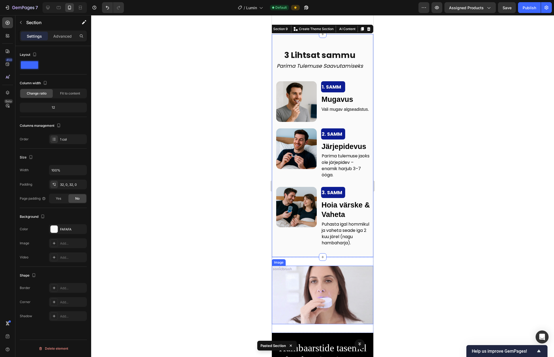
click at [313, 307] on img at bounding box center [322, 294] width 101 height 58
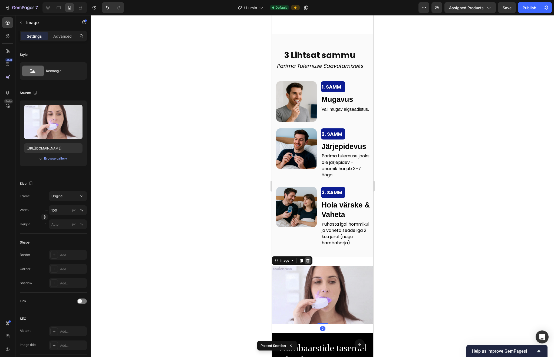
click at [307, 262] on icon at bounding box center [308, 260] width 4 height 4
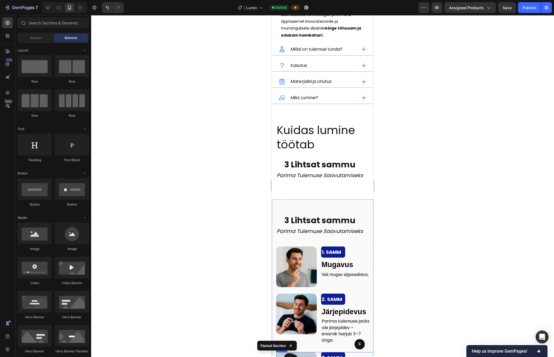
scroll to position [790, 0]
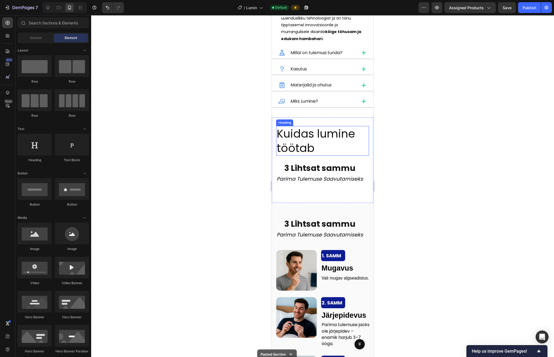
click at [312, 134] on h2 "Kuidas lumine töötab" at bounding box center [322, 141] width 93 height 30
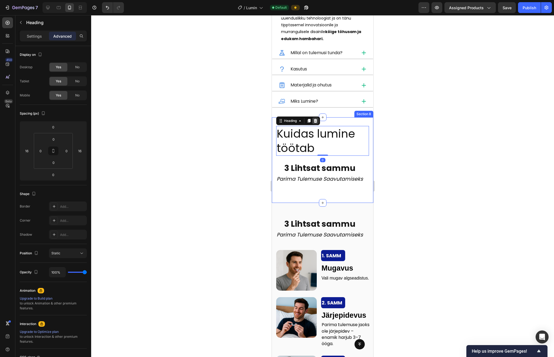
click at [316, 122] on icon at bounding box center [316, 121] width 4 height 4
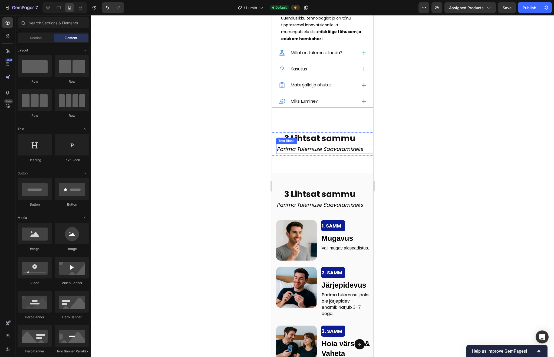
click at [313, 146] on icon "Parima Tulemuse Saavutamiseks" at bounding box center [320, 148] width 86 height 7
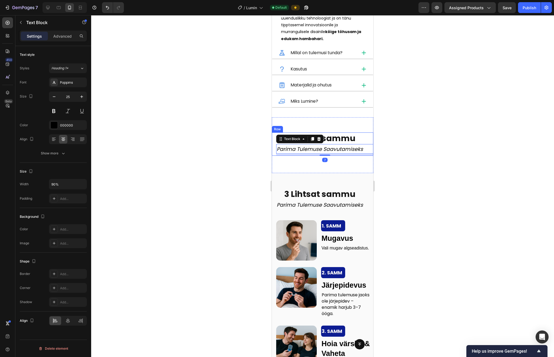
click at [275, 151] on div "3 Lihtsat sammu Text Block Parima Tulemuse Saavutamiseks Text Block 7" at bounding box center [322, 143] width 101 height 23
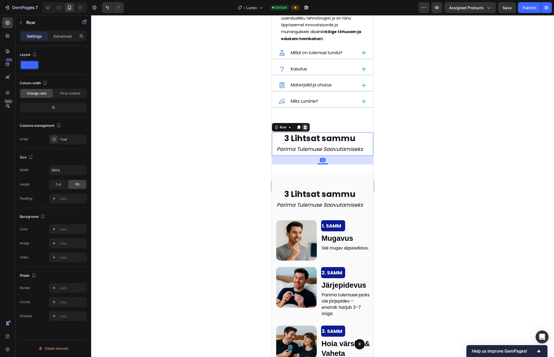
click at [305, 126] on icon at bounding box center [305, 127] width 4 height 4
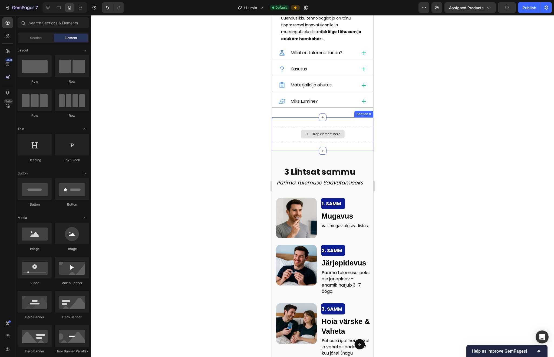
click at [293, 132] on div "Drop element here" at bounding box center [322, 134] width 101 height 16
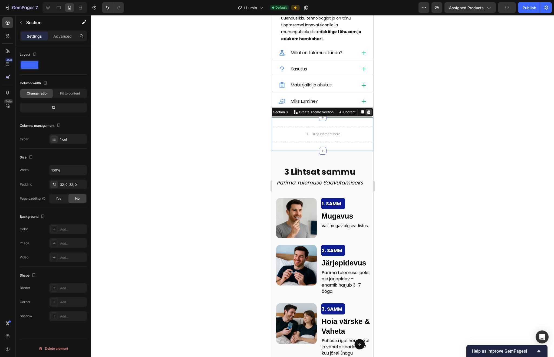
click at [324, 113] on icon at bounding box center [369, 112] width 4 height 4
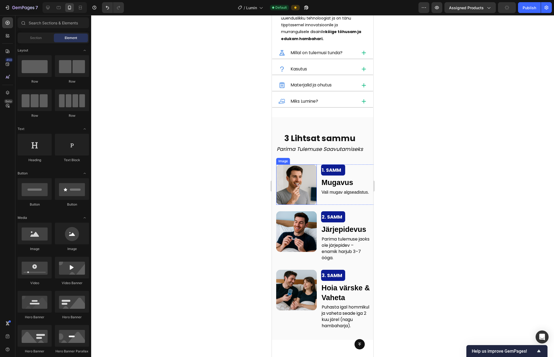
click at [296, 180] on img at bounding box center [296, 184] width 41 height 41
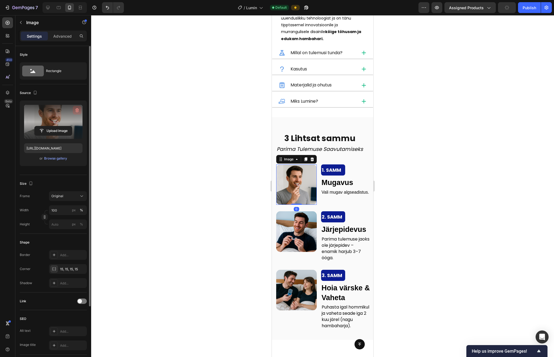
click at [75, 109] on icon "button" at bounding box center [76, 109] width 5 height 5
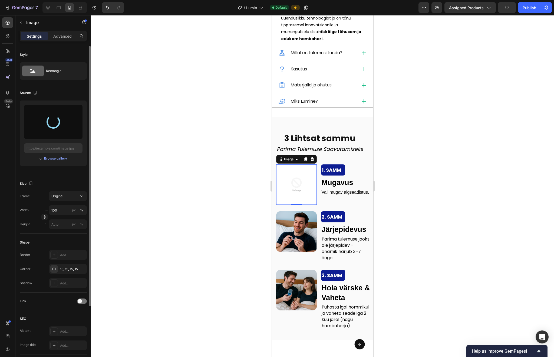
scroll to position [83, 0]
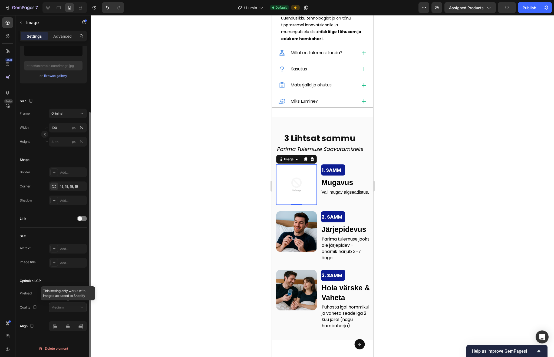
click at [60, 307] on div at bounding box center [68, 307] width 38 height 10
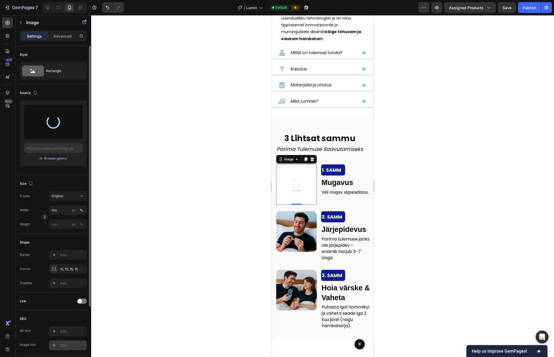
type input "[URL][DOMAIN_NAME]"
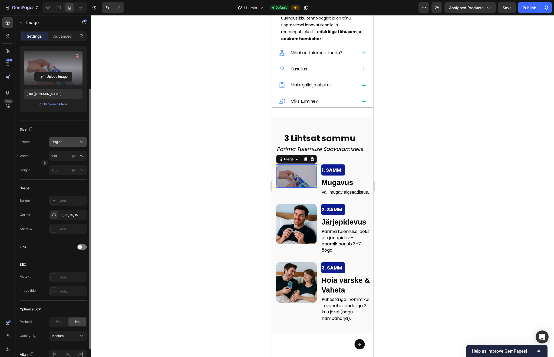
scroll to position [83, 0]
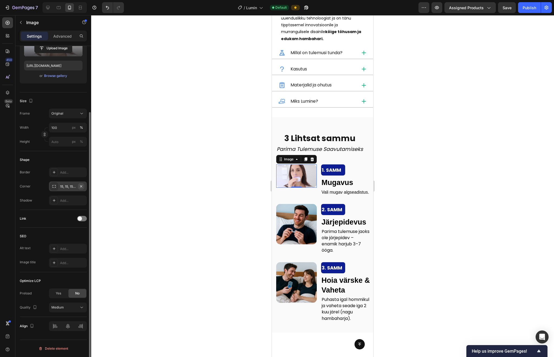
click at [84, 186] on button "button" at bounding box center [81, 186] width 6 height 6
click at [76, 189] on div "Add..." at bounding box center [68, 186] width 38 height 10
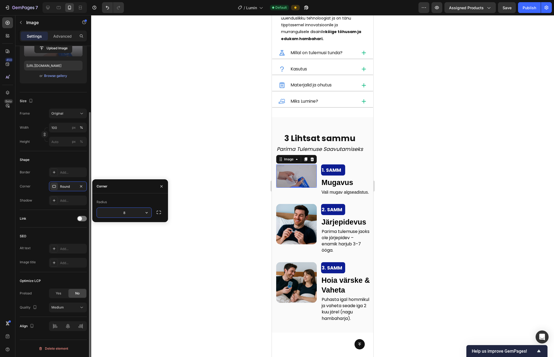
click at [43, 178] on div "Border Add... Corner Round Shadow Add..." at bounding box center [53, 186] width 67 height 38
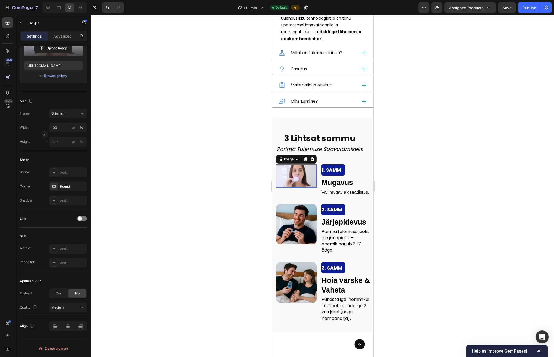
click at [202, 150] on div at bounding box center [322, 185] width 463 height 341
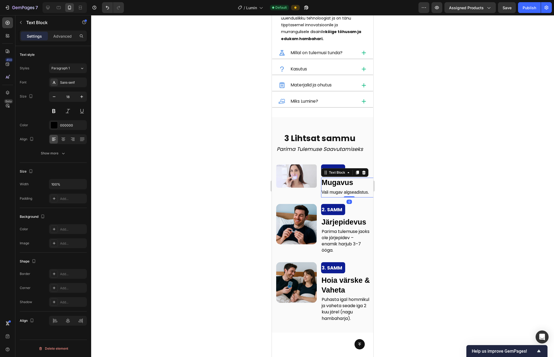
click at [324, 184] on strong "Mugavus" at bounding box center [338, 182] width 32 height 8
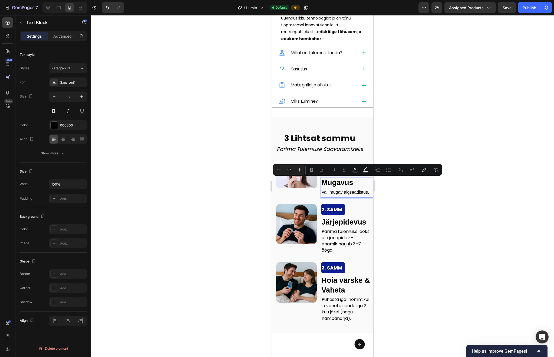
click at [324, 183] on strong "Mugavus" at bounding box center [338, 182] width 32 height 8
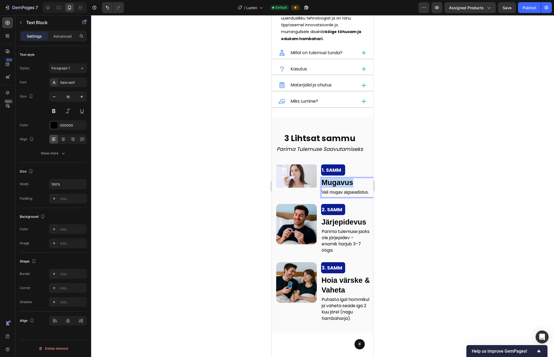
click at [324, 183] on strong "Mugavus" at bounding box center [338, 182] width 32 height 8
click at [324, 192] on span "Vali mugav algseadistus." at bounding box center [346, 192] width 48 height 5
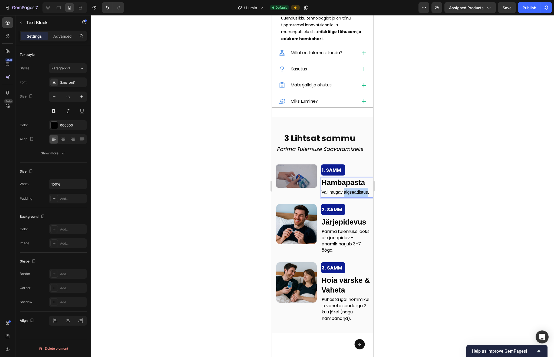
click at [324, 192] on span "Vali mugav algseadistus." at bounding box center [346, 192] width 48 height 5
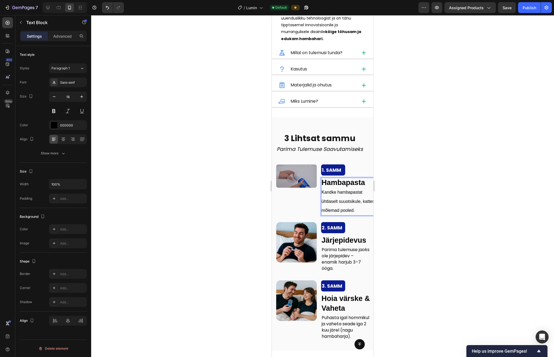
click at [324, 199] on div at bounding box center [322, 185] width 463 height 341
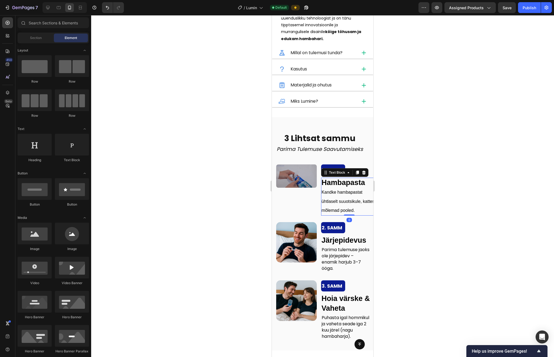
click at [324, 204] on p "Kandke hambapastat ühtlaselt suuotsikule, kattes mõlemad pooled." at bounding box center [349, 200] width 55 height 27
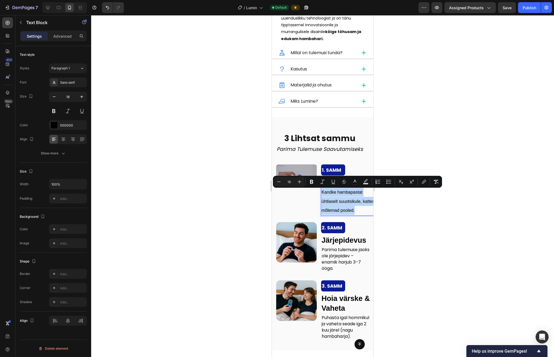
drag, startPoint x: 358, startPoint y: 209, endPoint x: 323, endPoint y: 194, distance: 38.0
click at [323, 194] on p "Kandke hambapastat ühtlaselt suuotsikule, kattes mõlemad pooled." at bounding box center [349, 200] width 55 height 27
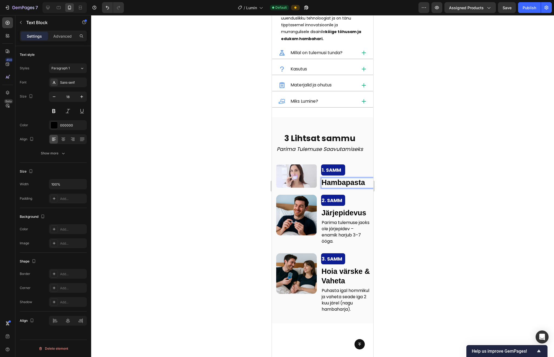
click at [324, 180] on div at bounding box center [322, 185] width 463 height 341
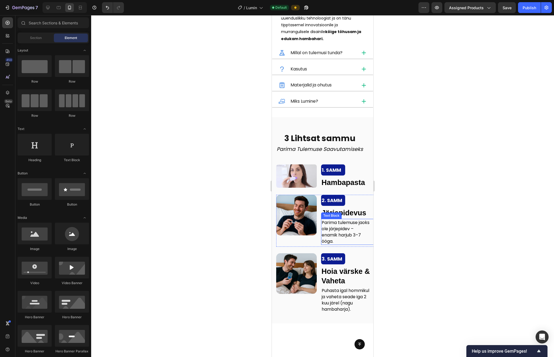
click at [324, 244] on span "Parima tulemuse jaoks ole järjepidev – enamik harjub 3–7 ööga." at bounding box center [346, 231] width 48 height 25
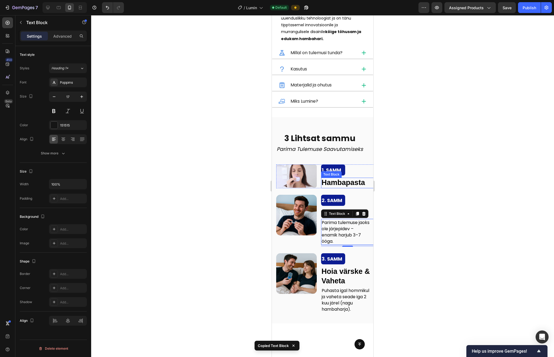
click at [324, 182] on strong "Hambapasta" at bounding box center [344, 182] width 44 height 8
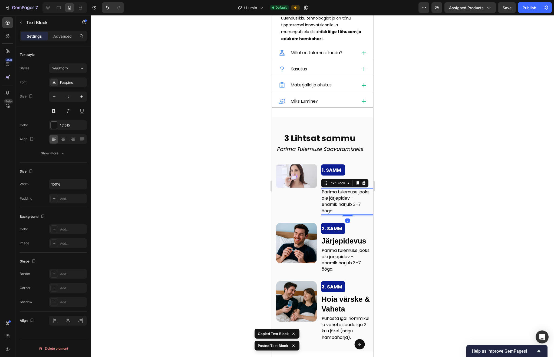
click at [324, 201] on span "Parima tulemuse jaoks ole järjepidev – enamik harjub 3–7 ööga." at bounding box center [346, 201] width 48 height 25
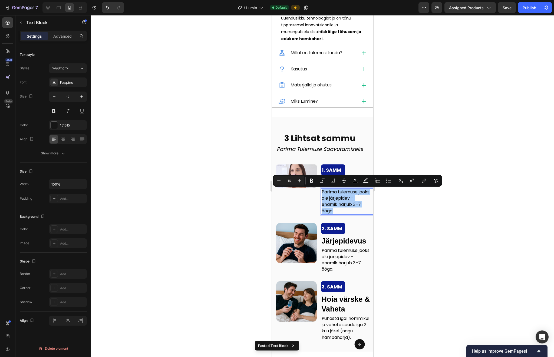
click at [324, 210] on div at bounding box center [322, 185] width 463 height 341
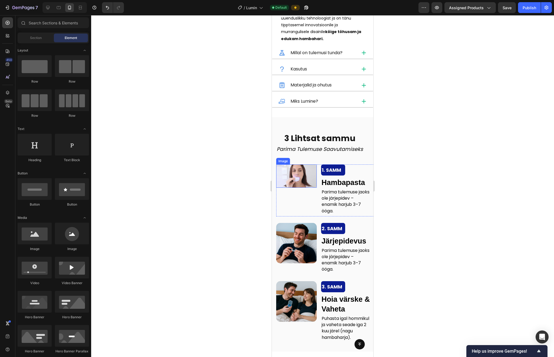
click at [298, 176] on img at bounding box center [296, 175] width 41 height 23
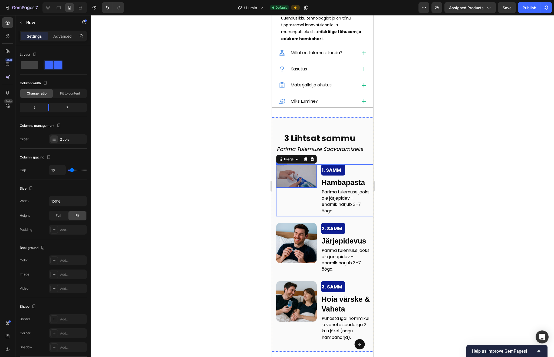
click at [291, 212] on div "Image 0" at bounding box center [296, 190] width 41 height 52
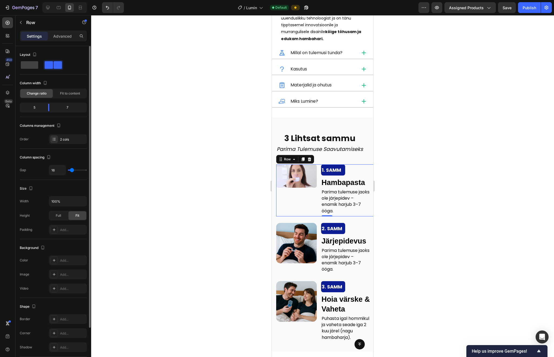
click at [30, 55] on div "Layout" at bounding box center [29, 54] width 18 height 7
click at [31, 67] on span at bounding box center [29, 65] width 17 height 8
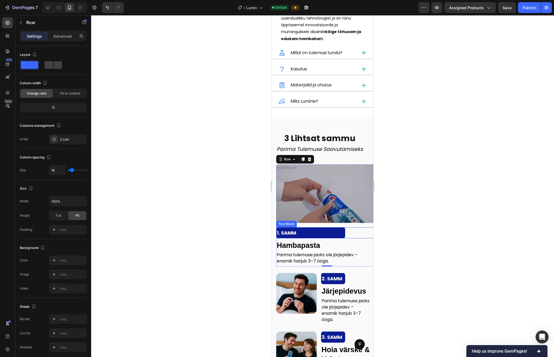
click at [324, 241] on div at bounding box center [322, 185] width 463 height 341
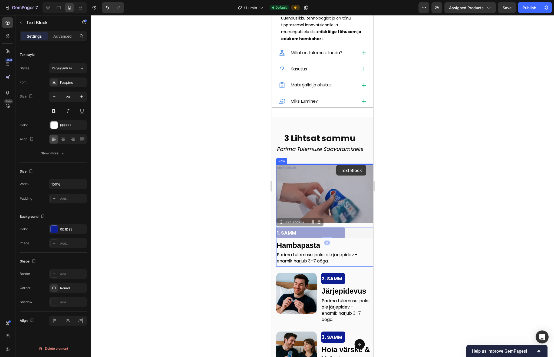
drag, startPoint x: 351, startPoint y: 233, endPoint x: 336, endPoint y: 165, distance: 69.6
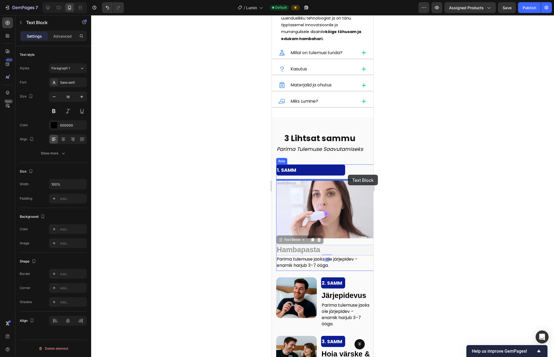
drag, startPoint x: 344, startPoint y: 255, endPoint x: 348, endPoint y: 174, distance: 80.2
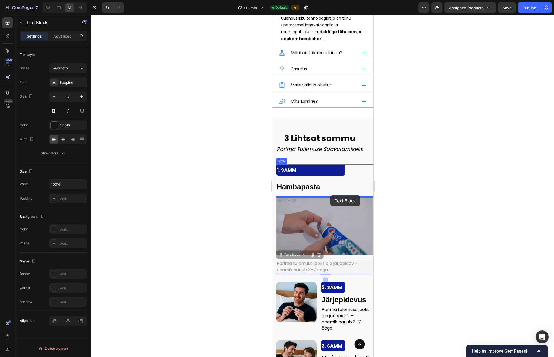
drag, startPoint x: 340, startPoint y: 269, endPoint x: 330, endPoint y: 195, distance: 74.5
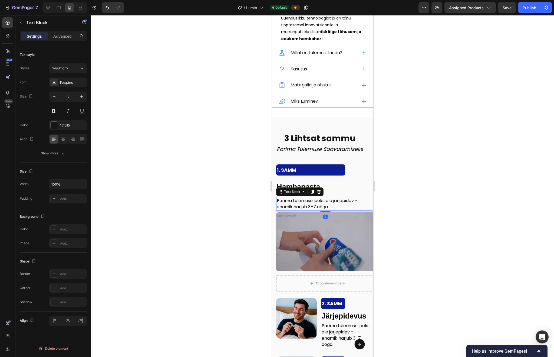
click at [324, 200] on div at bounding box center [322, 185] width 463 height 341
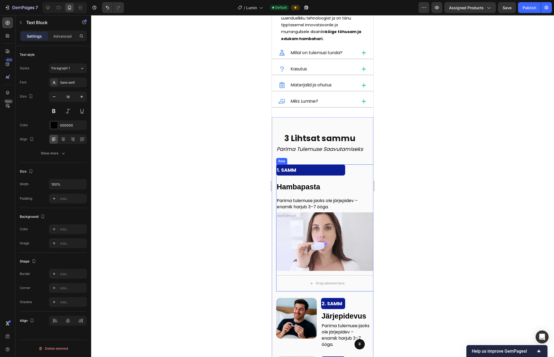
click at [315, 190] on strong "Hambapasta" at bounding box center [299, 187] width 44 height 8
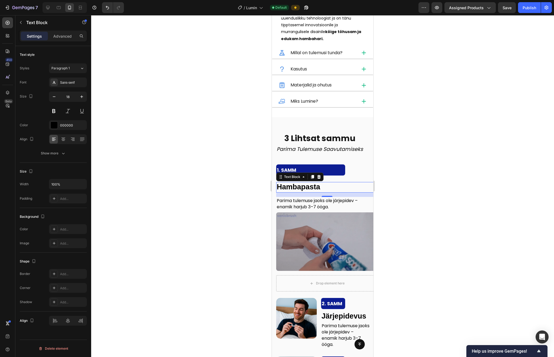
drag, startPoint x: 328, startPoint y: 197, endPoint x: 328, endPoint y: 194, distance: 2.8
click at [324, 194] on div "16" at bounding box center [326, 194] width 101 height 4
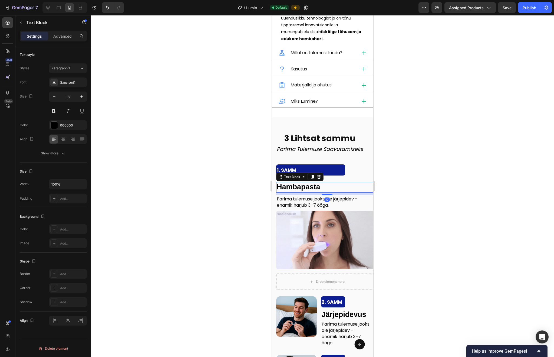
click at [324, 194] on div at bounding box center [327, 194] width 11 height 2
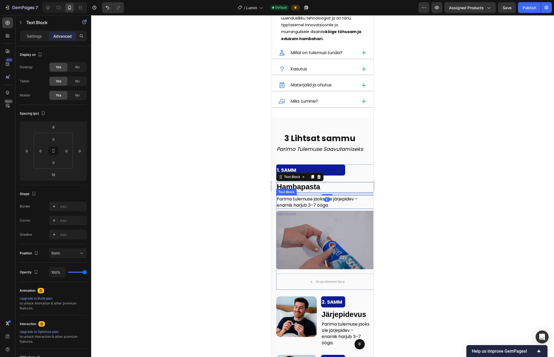
click at [324, 206] on p "Parima tulemuse jaoks ole järjepidev – enamik harjub 3–7 ööga." at bounding box center [323, 202] width 93 height 12
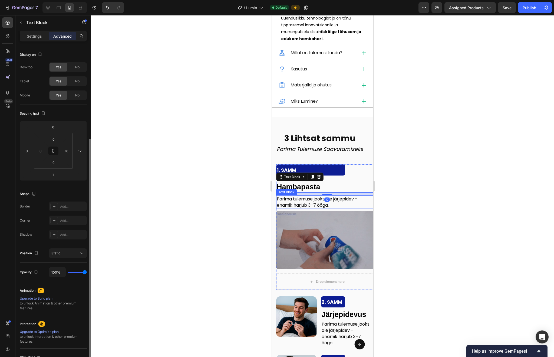
scroll to position [50, 0]
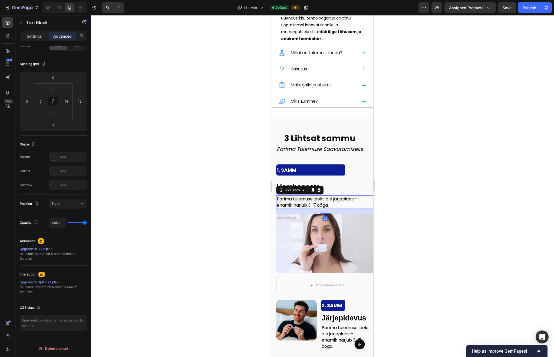
drag, startPoint x: 324, startPoint y: 210, endPoint x: 324, endPoint y: 214, distance: 3.6
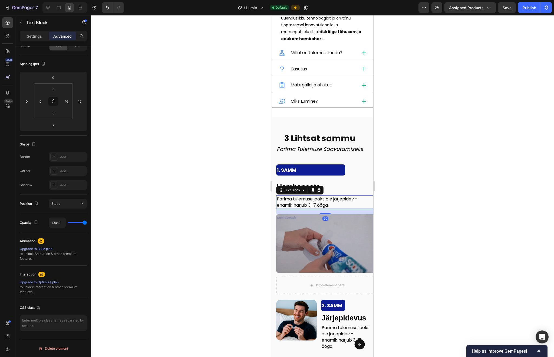
click at [324, 209] on div "20" at bounding box center [325, 209] width 98 height 0
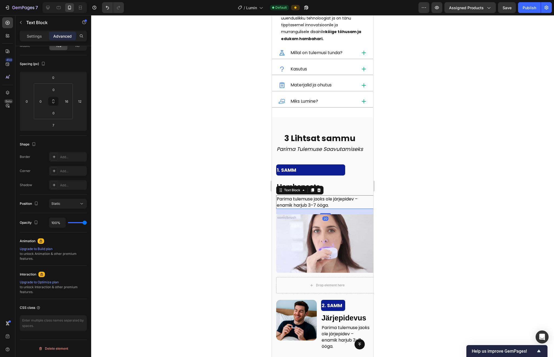
type input "20"
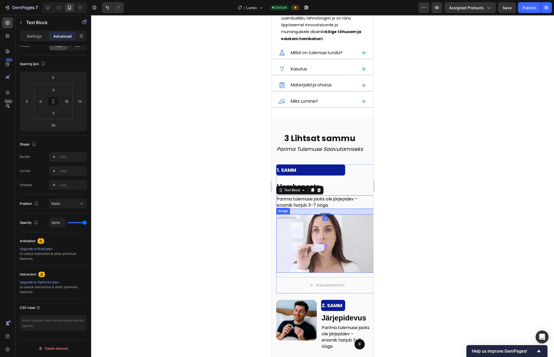
click at [324, 225] on div at bounding box center [322, 185] width 463 height 341
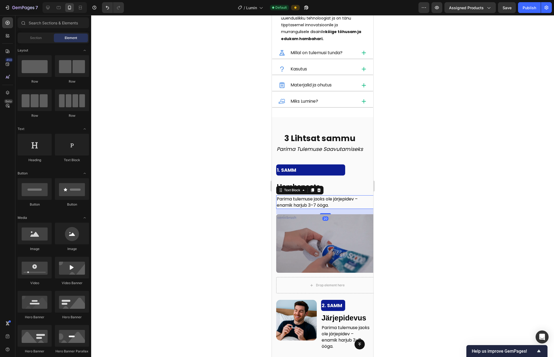
click at [324, 205] on span "Parima tulemuse jaoks ole järjepidev – enamik harjub 3–7 ööga." at bounding box center [317, 202] width 81 height 12
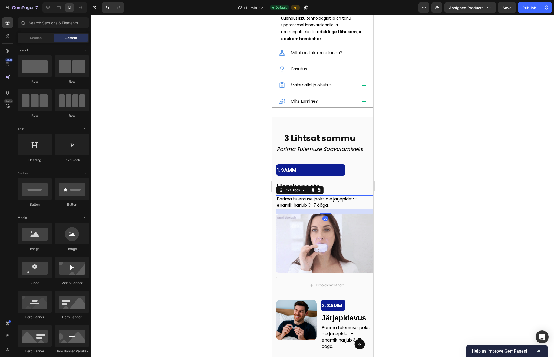
click at [324, 205] on span "Parima tulemuse jaoks ole järjepidev – enamik harjub 3–7 ööga." at bounding box center [317, 202] width 81 height 12
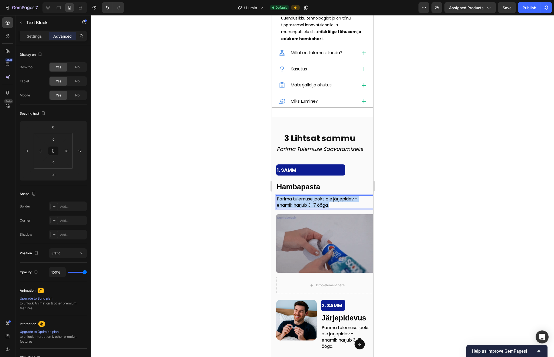
click at [324, 205] on span "Parima tulemuse jaoks ole järjepidev – enamik harjub 3–7 ööga." at bounding box center [317, 202] width 81 height 12
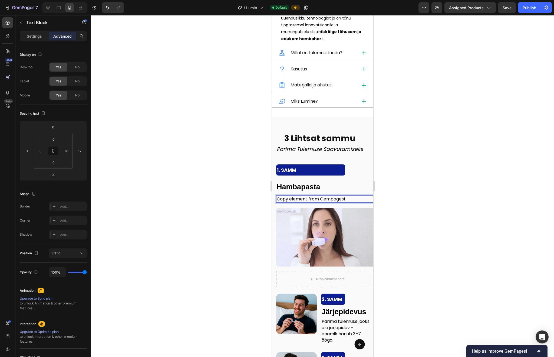
click at [324, 199] on span "Copy element from Gempages!" at bounding box center [311, 199] width 68 height 6
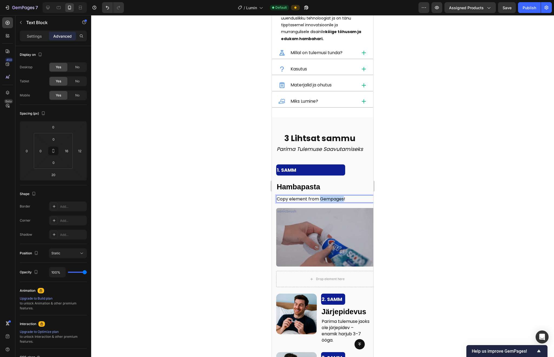
click at [324, 199] on span "Copy element from Gempages!" at bounding box center [311, 199] width 68 height 6
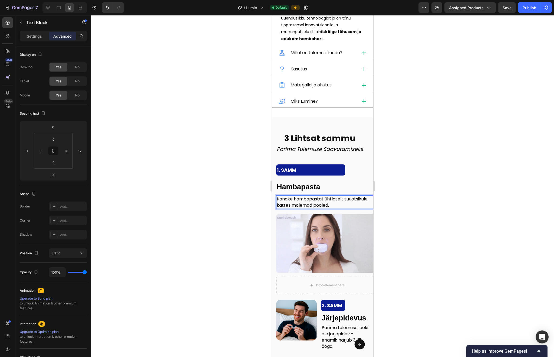
click at [324, 229] on div at bounding box center [322, 185] width 463 height 341
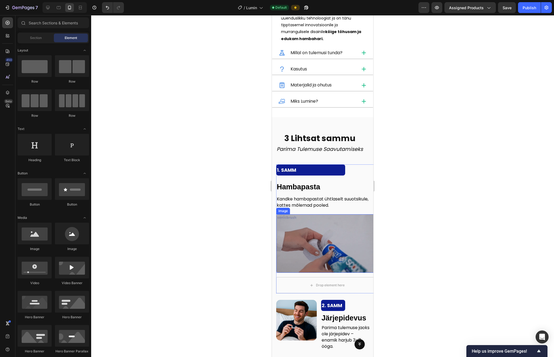
scroll to position [813, 0]
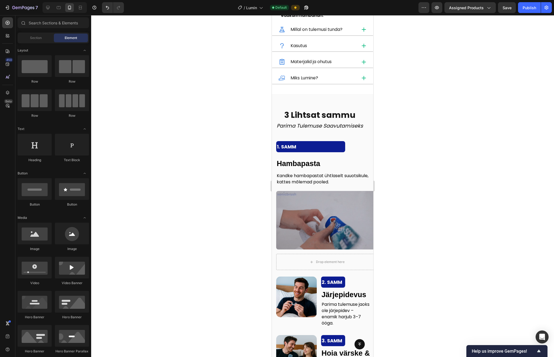
click at [324, 238] on div at bounding box center [322, 185] width 463 height 341
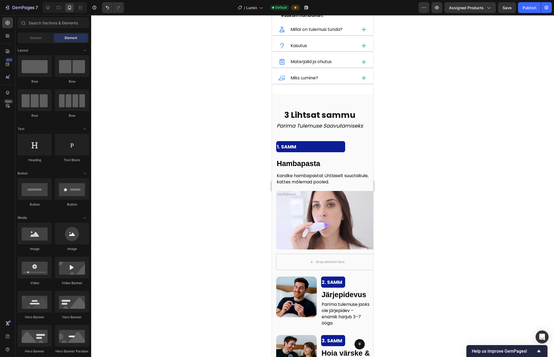
click at [324, 171] on div at bounding box center [322, 185] width 463 height 341
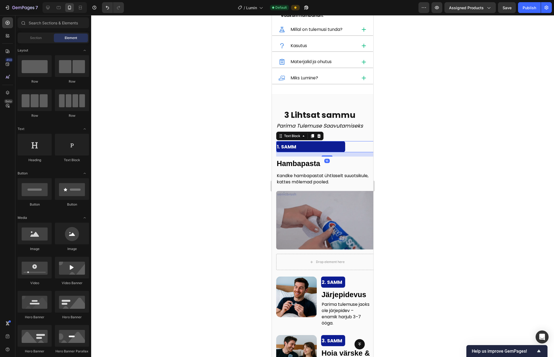
click at [319, 148] on p "1. SAMM" at bounding box center [311, 146] width 68 height 10
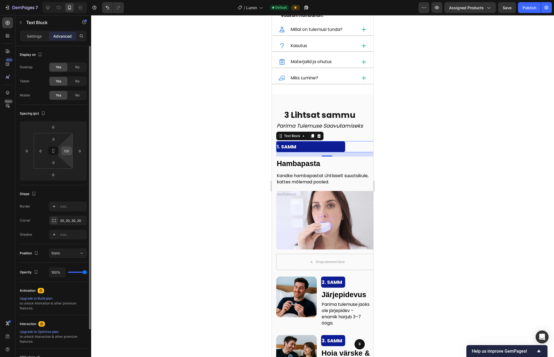
click at [67, 151] on input "120" at bounding box center [66, 151] width 8 height 8
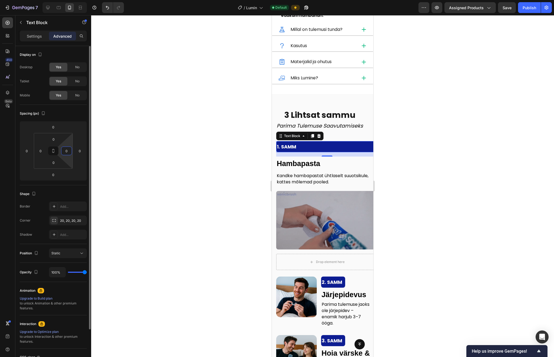
click at [67, 151] on input "0" at bounding box center [66, 151] width 8 height 8
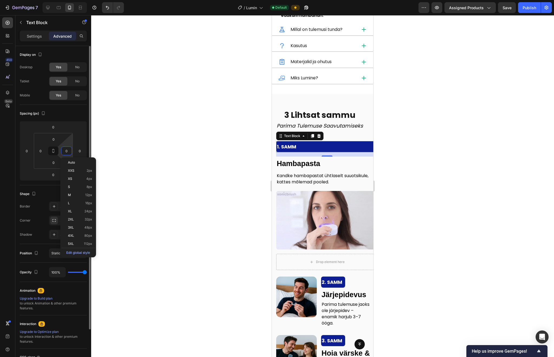
click at [67, 151] on input "0" at bounding box center [66, 151] width 8 height 8
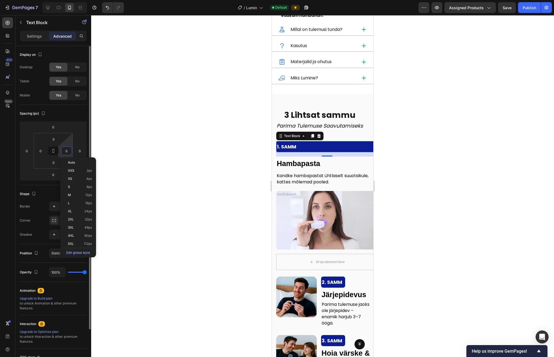
click at [67, 151] on input "0" at bounding box center [66, 151] width 8 height 8
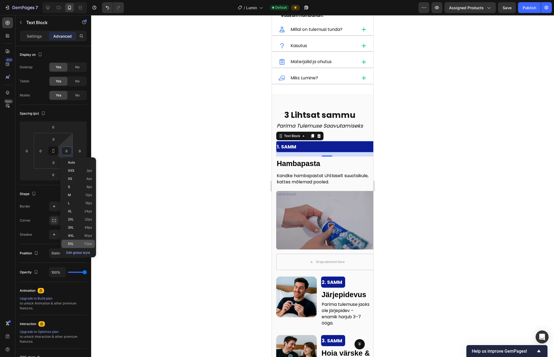
click at [74, 243] on p "5XL 112px" at bounding box center [80, 244] width 24 height 4
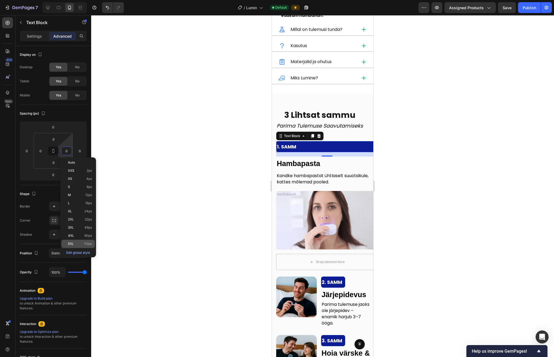
type input "112"
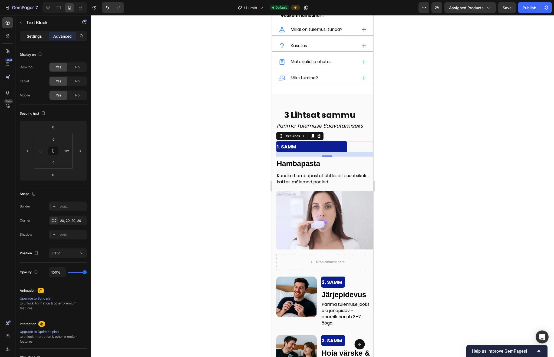
click at [28, 37] on p "Settings" at bounding box center [34, 36] width 15 height 6
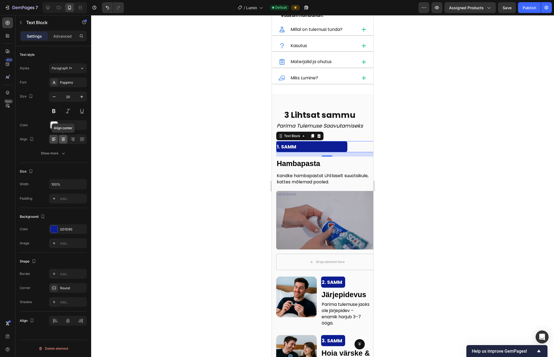
click at [64, 139] on icon at bounding box center [63, 139] width 3 height 1
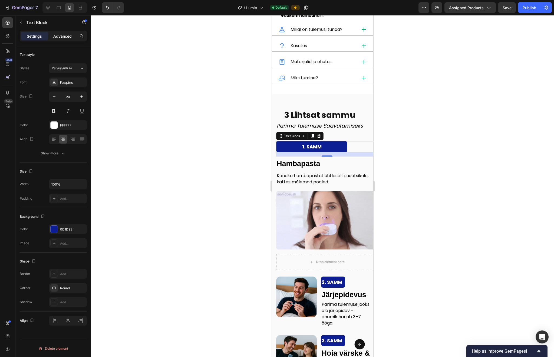
click at [57, 37] on p "Advanced" at bounding box center [62, 36] width 18 height 6
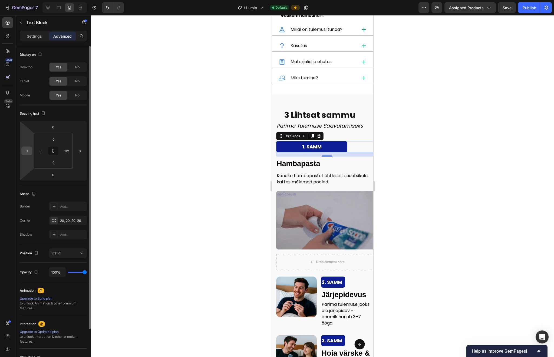
click at [30, 153] on input "0" at bounding box center [27, 151] width 8 height 8
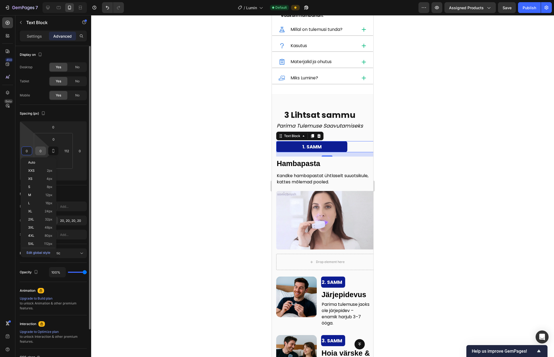
click at [42, 153] on input "0" at bounding box center [41, 151] width 8 height 8
